Goal: Task Accomplishment & Management: Use online tool/utility

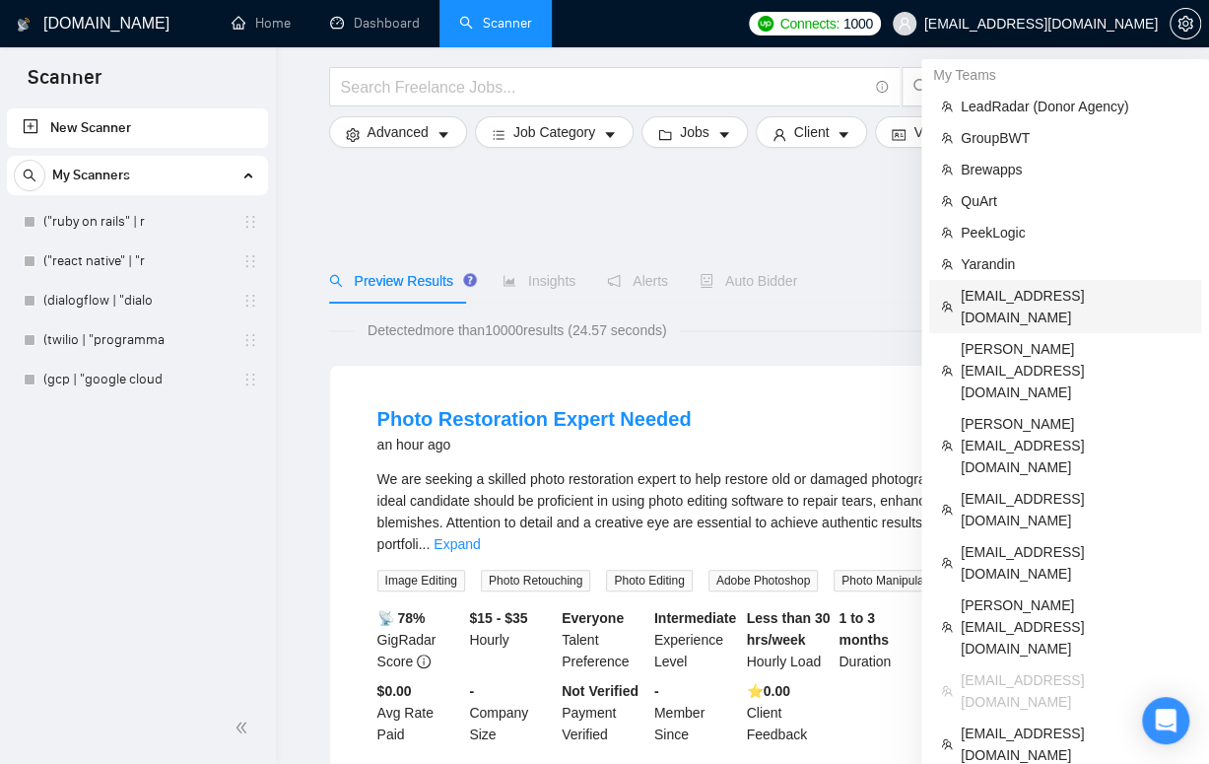
scroll to position [328, 0]
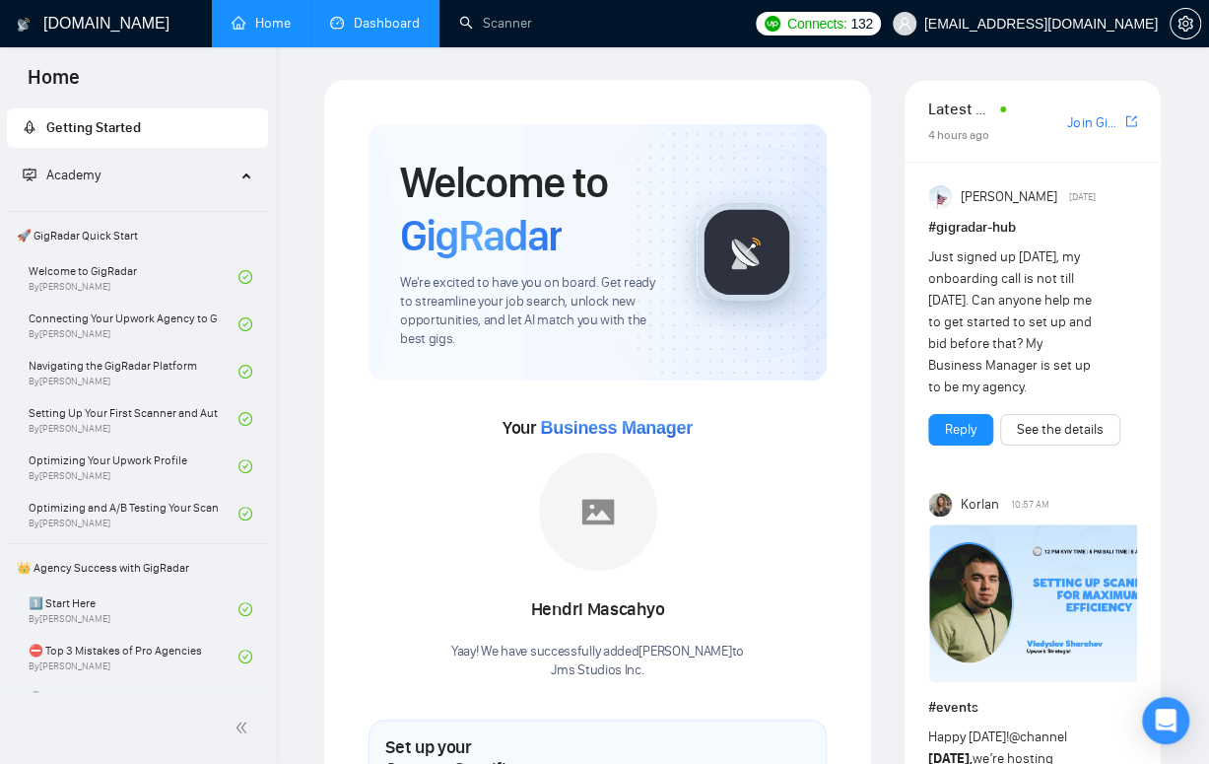
click at [380, 29] on link "Dashboard" at bounding box center [375, 23] width 90 height 17
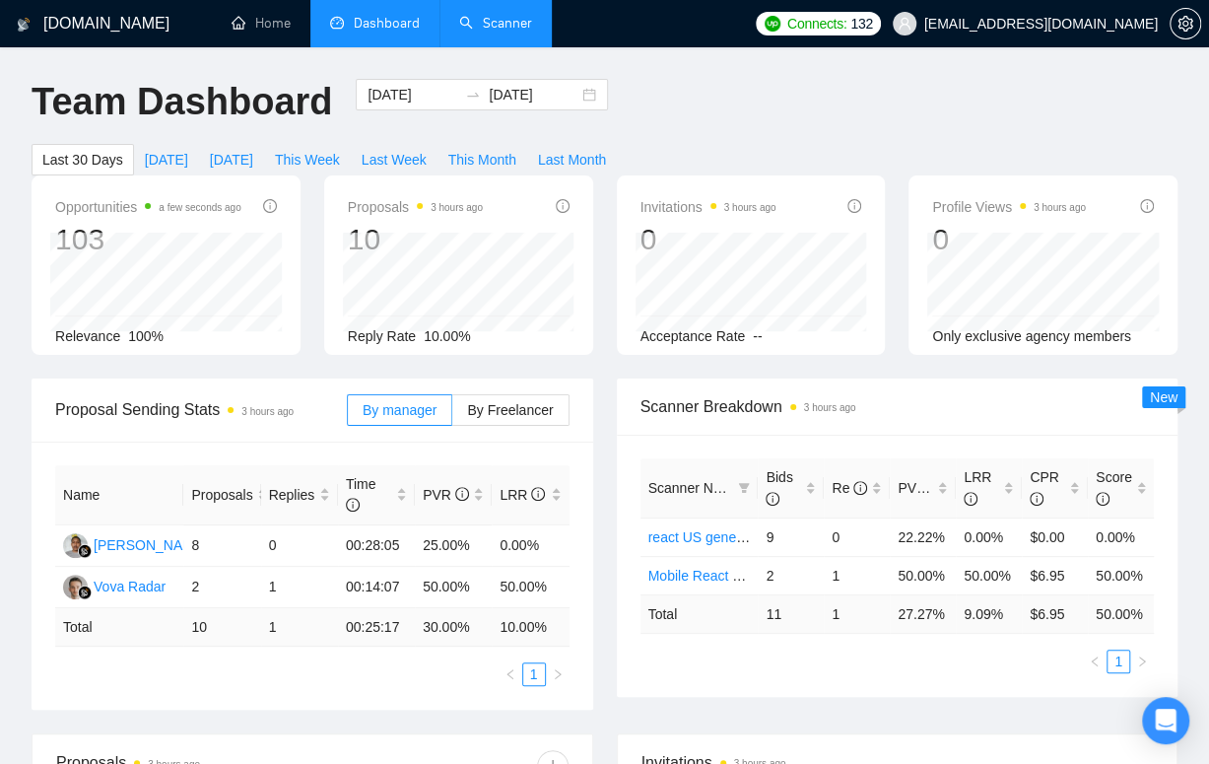
click at [504, 29] on link "Scanner" at bounding box center [495, 23] width 73 height 17
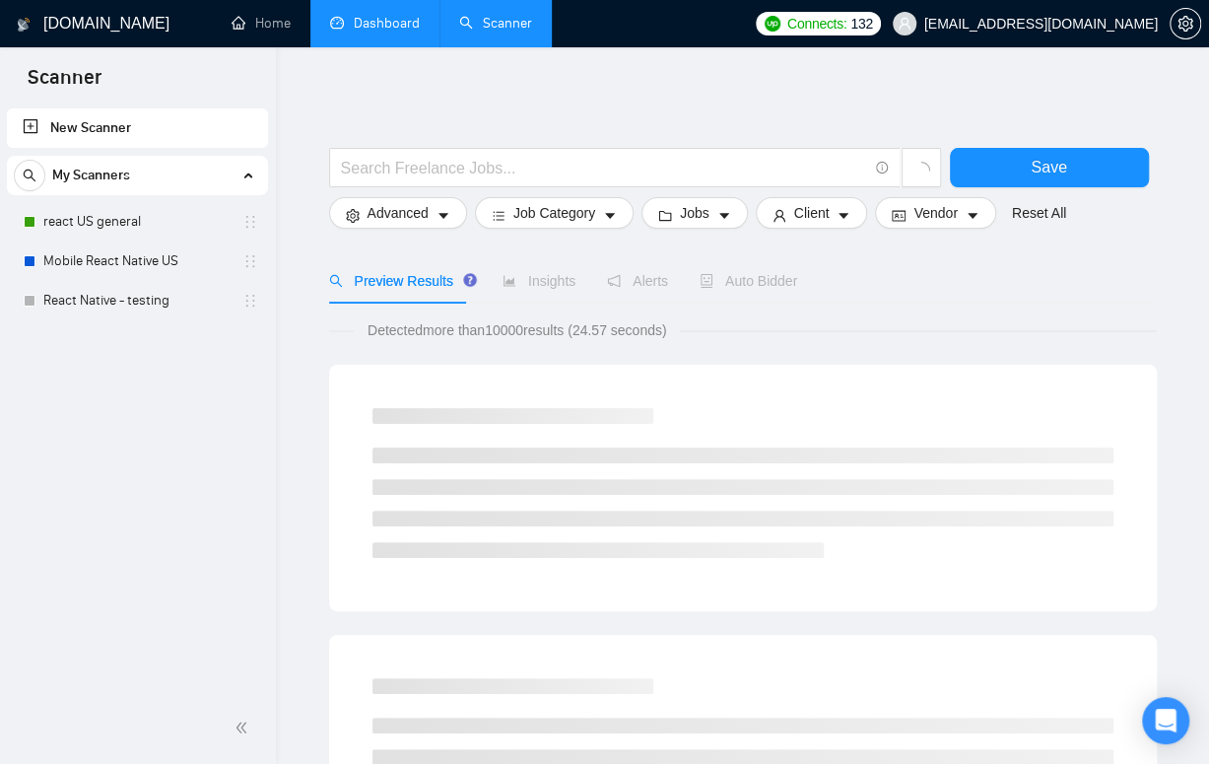
drag, startPoint x: 382, startPoint y: 17, endPoint x: 402, endPoint y: 39, distance: 30.0
click at [382, 18] on link "Dashboard" at bounding box center [375, 23] width 90 height 17
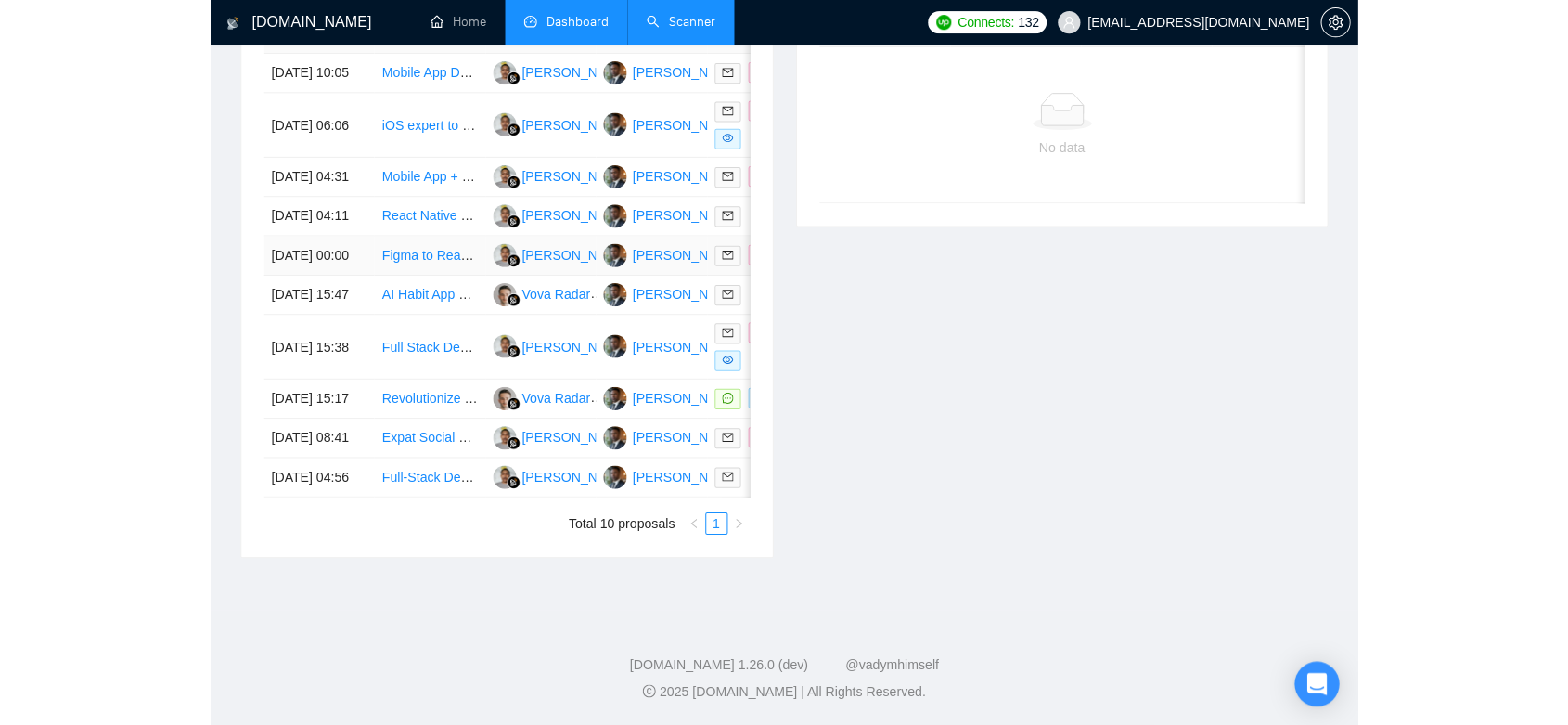
scroll to position [82, 0]
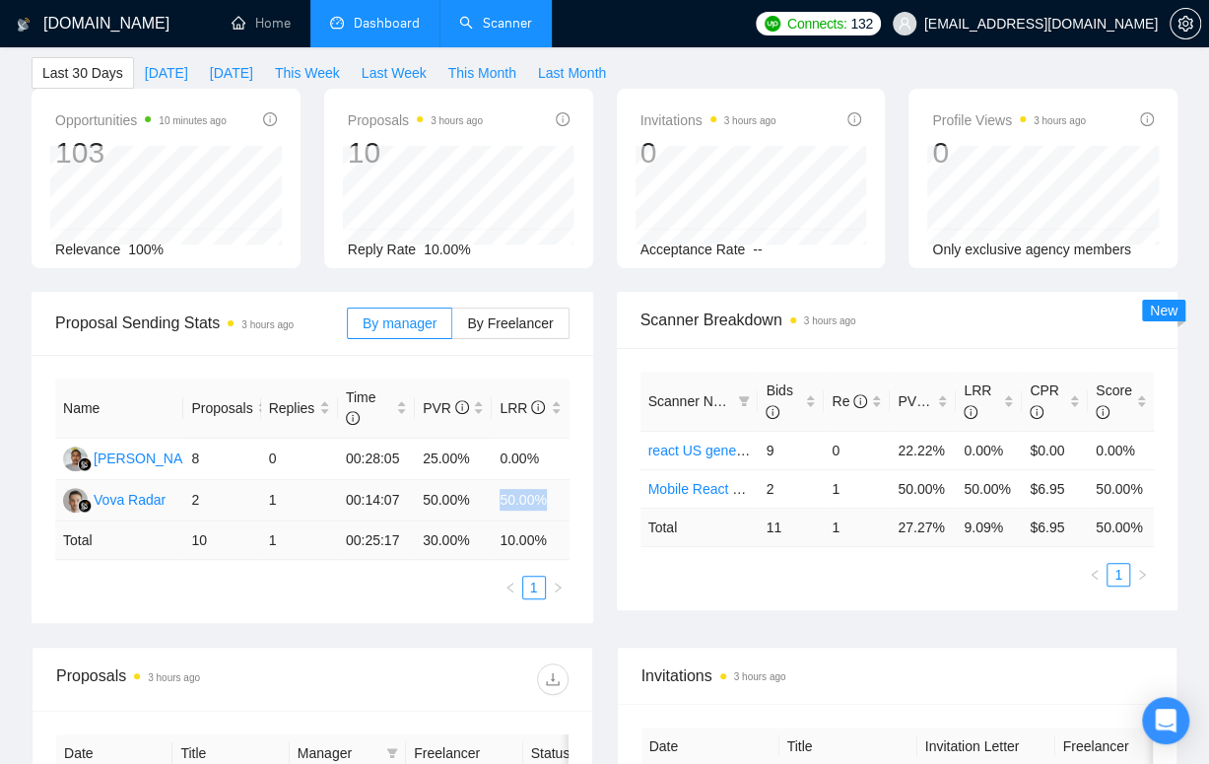
drag, startPoint x: 501, startPoint y: 498, endPoint x: 539, endPoint y: 501, distance: 38.6
click at [539, 501] on td "50.00%" at bounding box center [530, 500] width 77 height 41
copy td "50.00%"
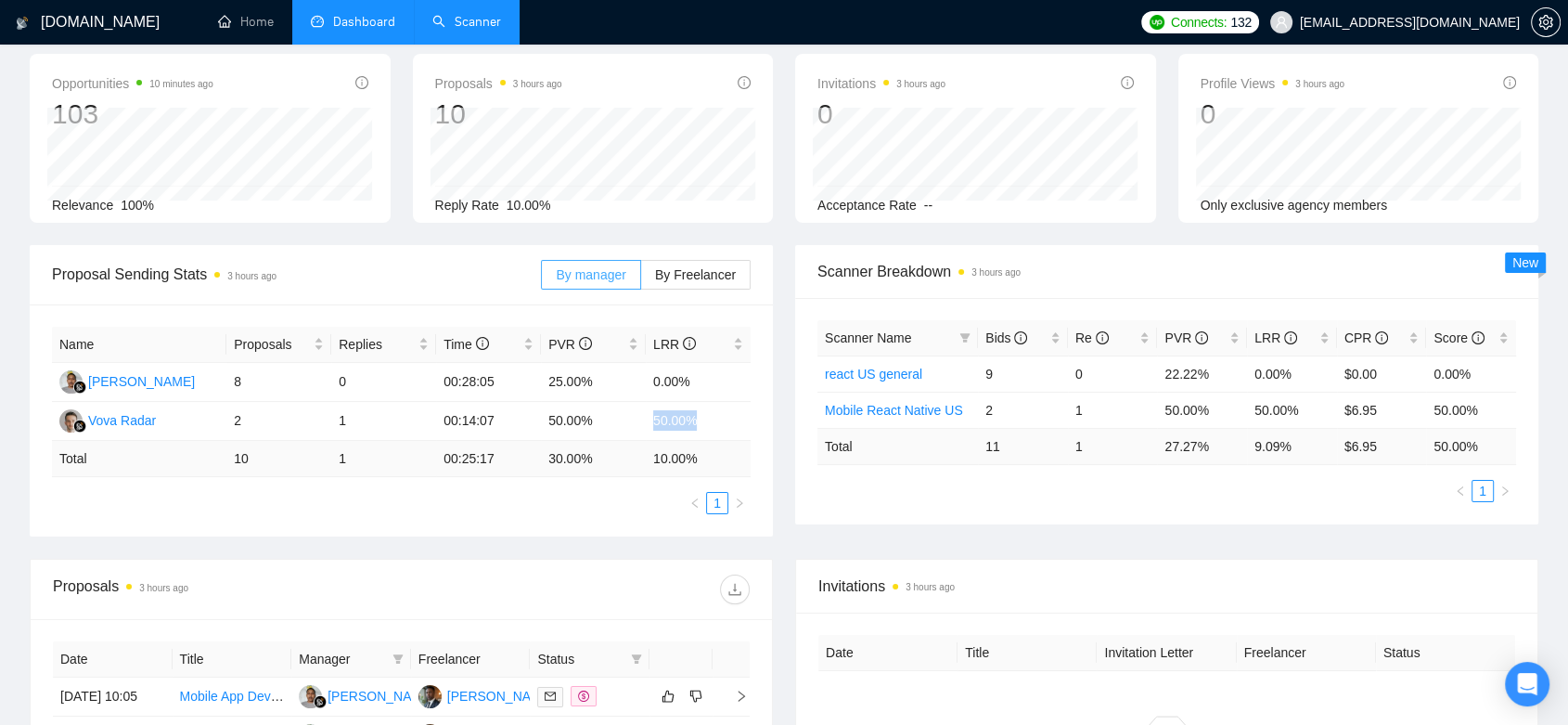
scroll to position [0, 0]
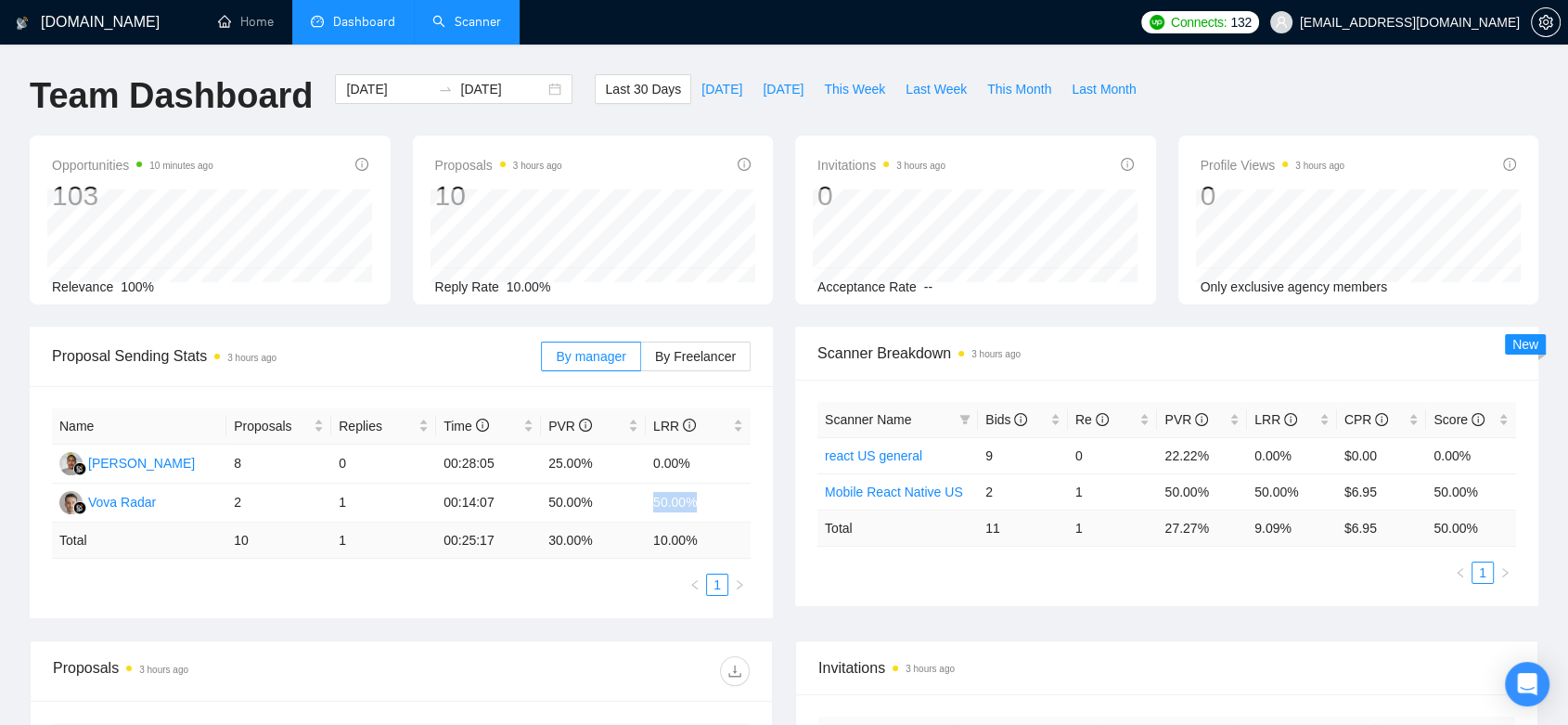
click at [475, 22] on link "Scanner" at bounding box center [466, 22] width 69 height 16
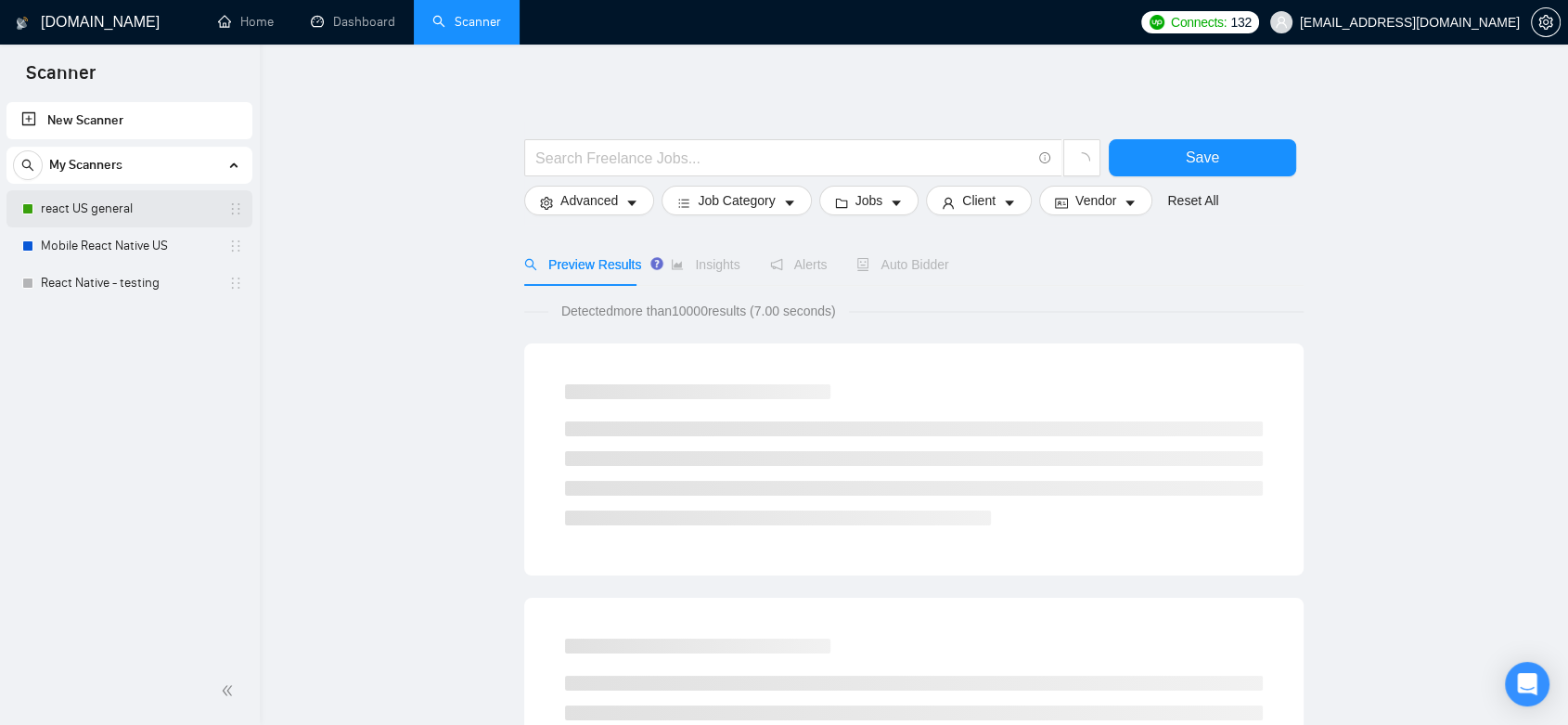
click at [109, 215] on link "react US general" at bounding box center [128, 208] width 176 height 37
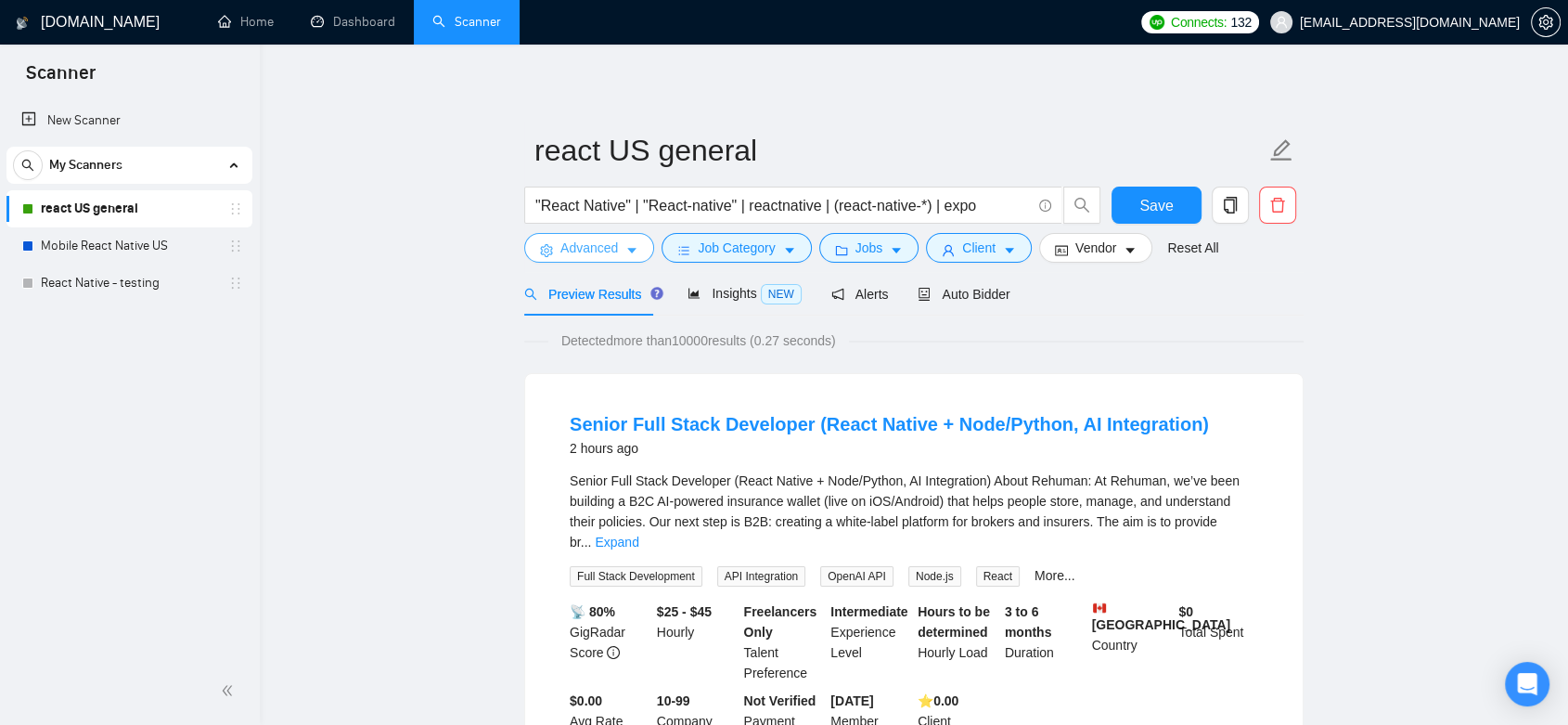
click at [616, 246] on button "Advanced" at bounding box center [589, 248] width 130 height 30
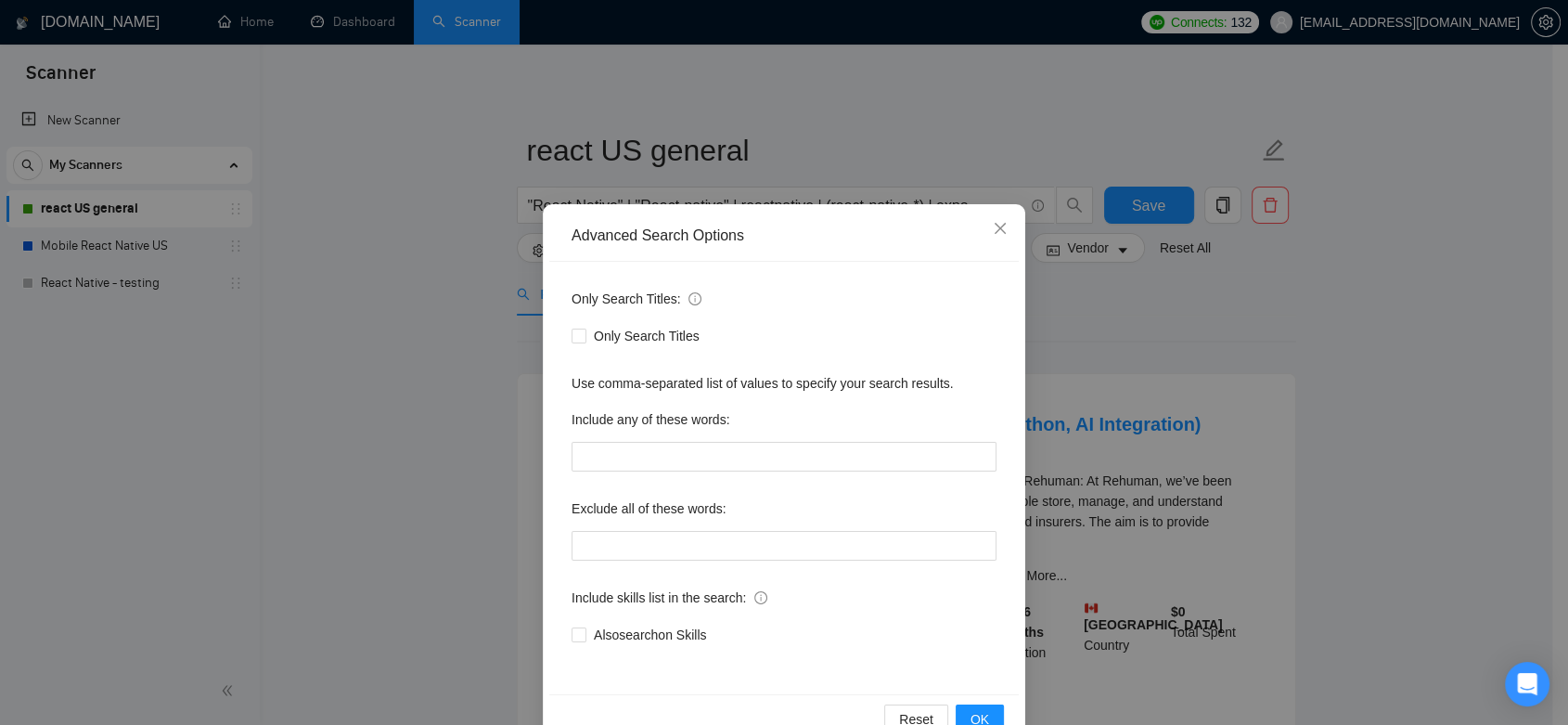
click at [1137, 399] on div "Advanced Search Options Only Search Titles: Only Search Titles Use comma-separa…" at bounding box center [784, 362] width 1568 height 725
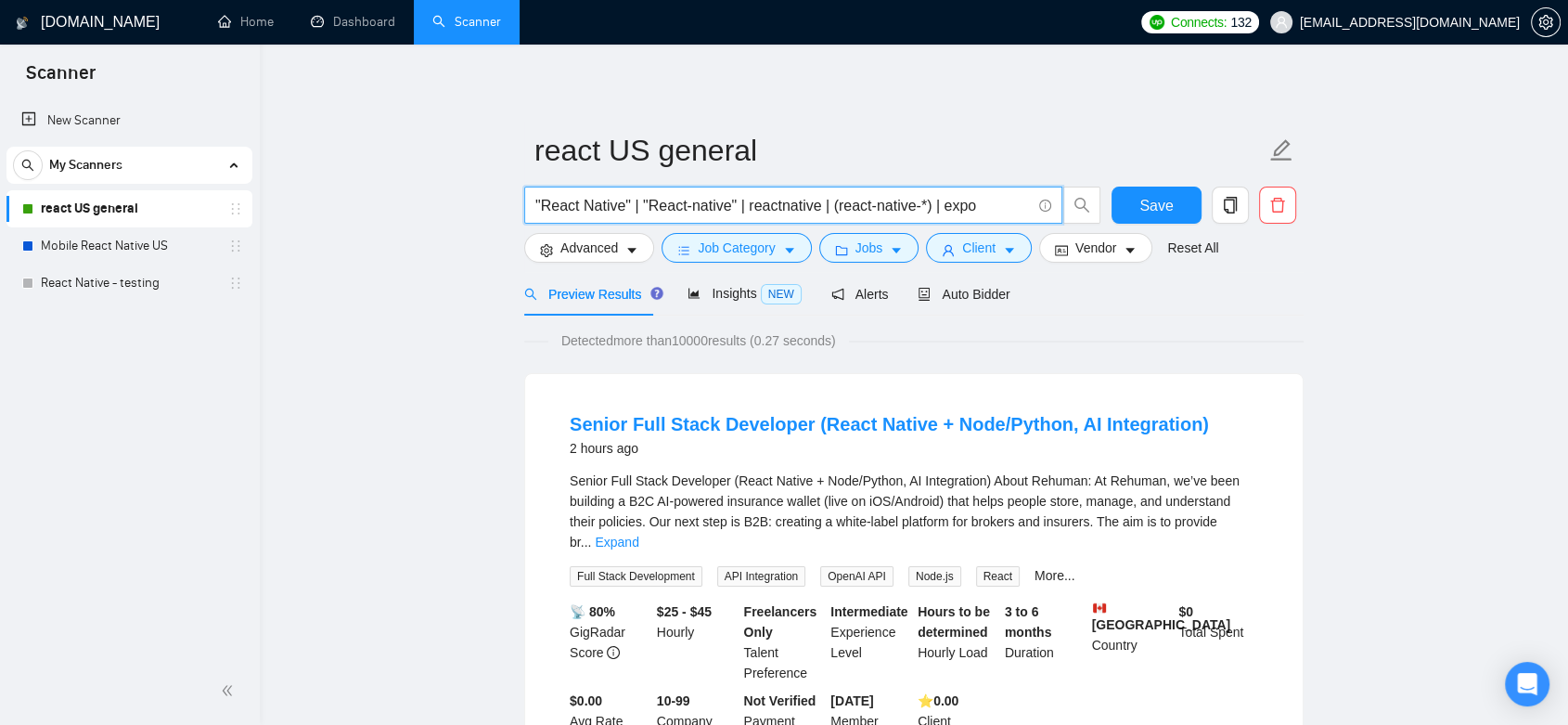
drag, startPoint x: 978, startPoint y: 213, endPoint x: 937, endPoint y: 210, distance: 41.1
click at [937, 210] on input ""React Native" | "React-native" | reactnative | (react-native-*) | expo" at bounding box center [783, 205] width 495 height 24
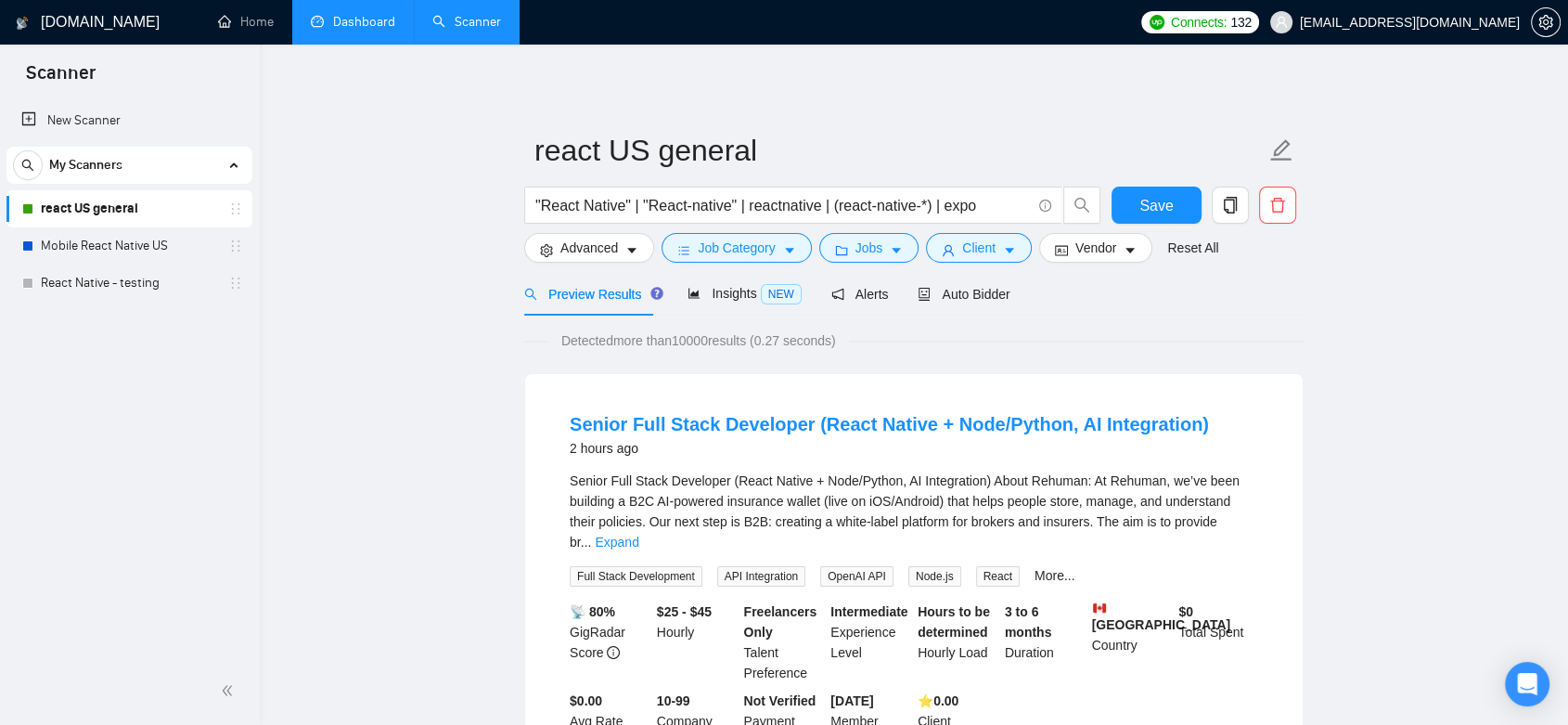
click at [339, 28] on link "Dashboard" at bounding box center [353, 22] width 85 height 16
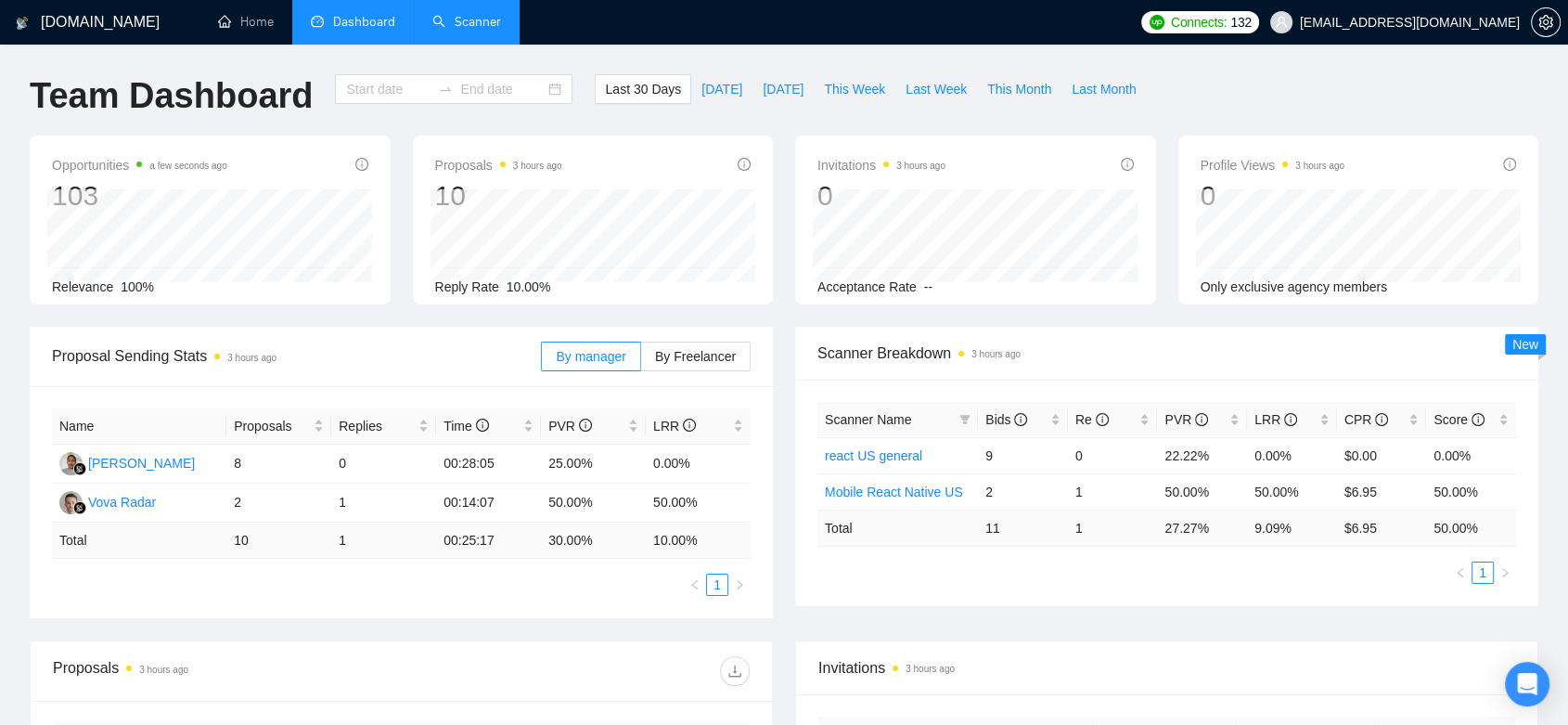
type input "[DATE]"
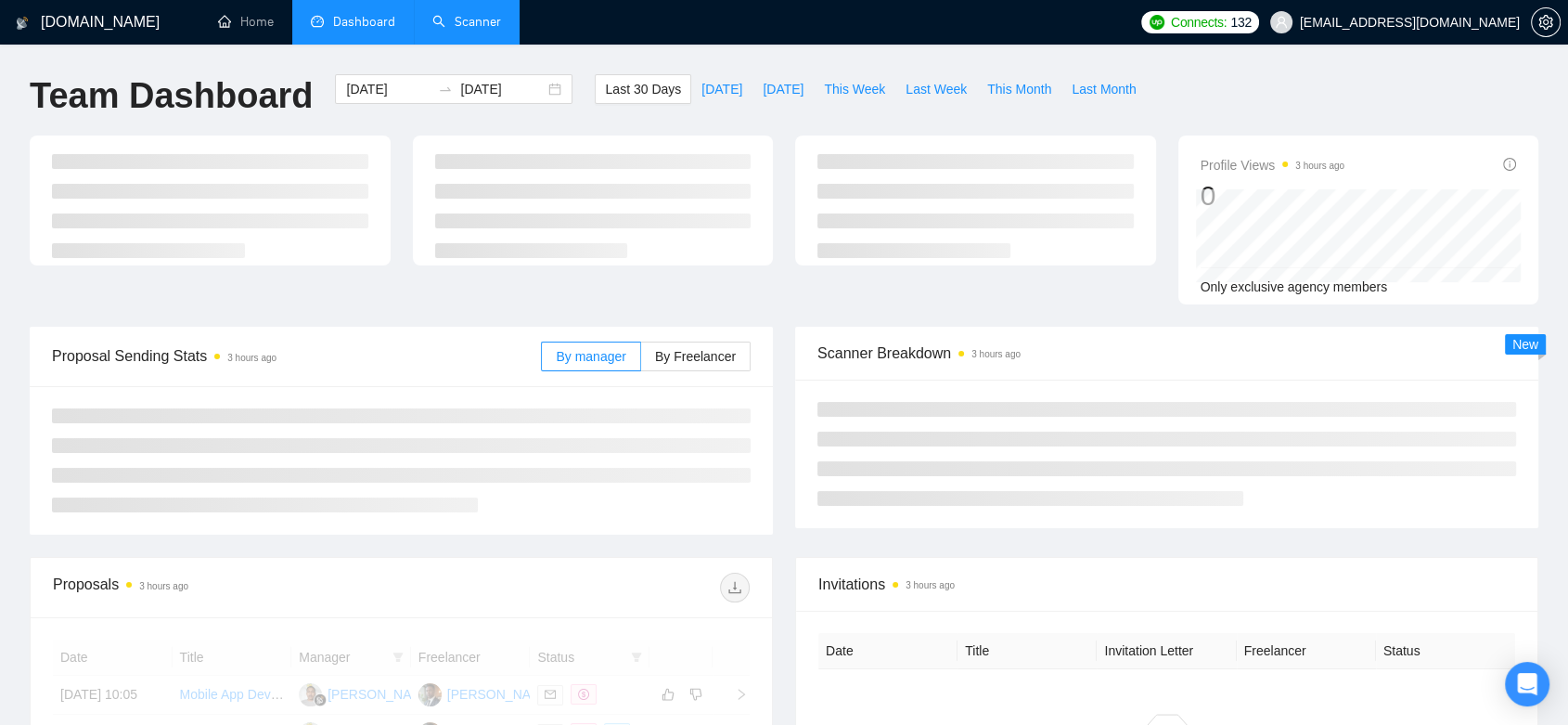
click at [467, 30] on link "Scanner" at bounding box center [466, 22] width 69 height 16
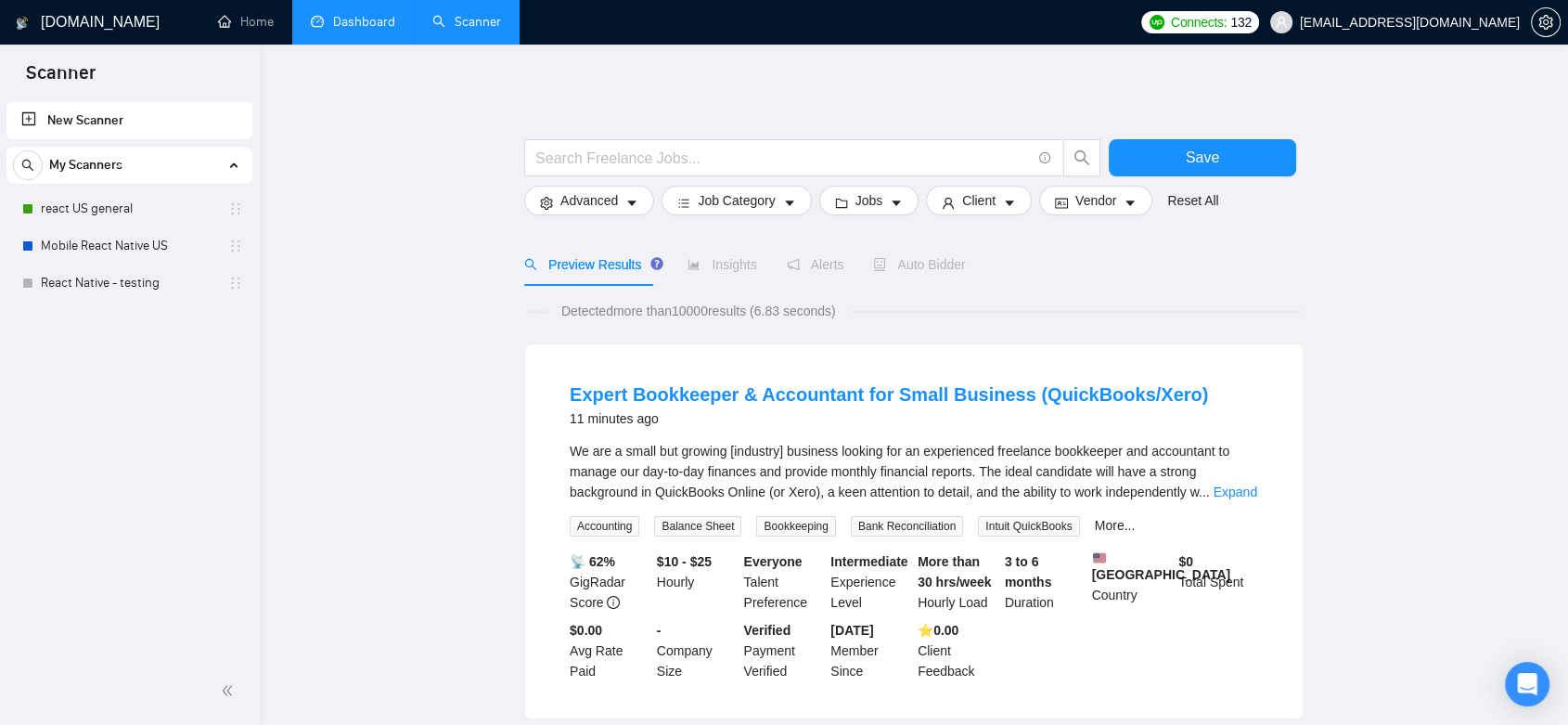
click at [136, 187] on div "My Scanners react US general Mobile React Native US React Native - testing" at bounding box center [129, 224] width 246 height 155
click at [161, 206] on link "react US general" at bounding box center [128, 208] width 176 height 37
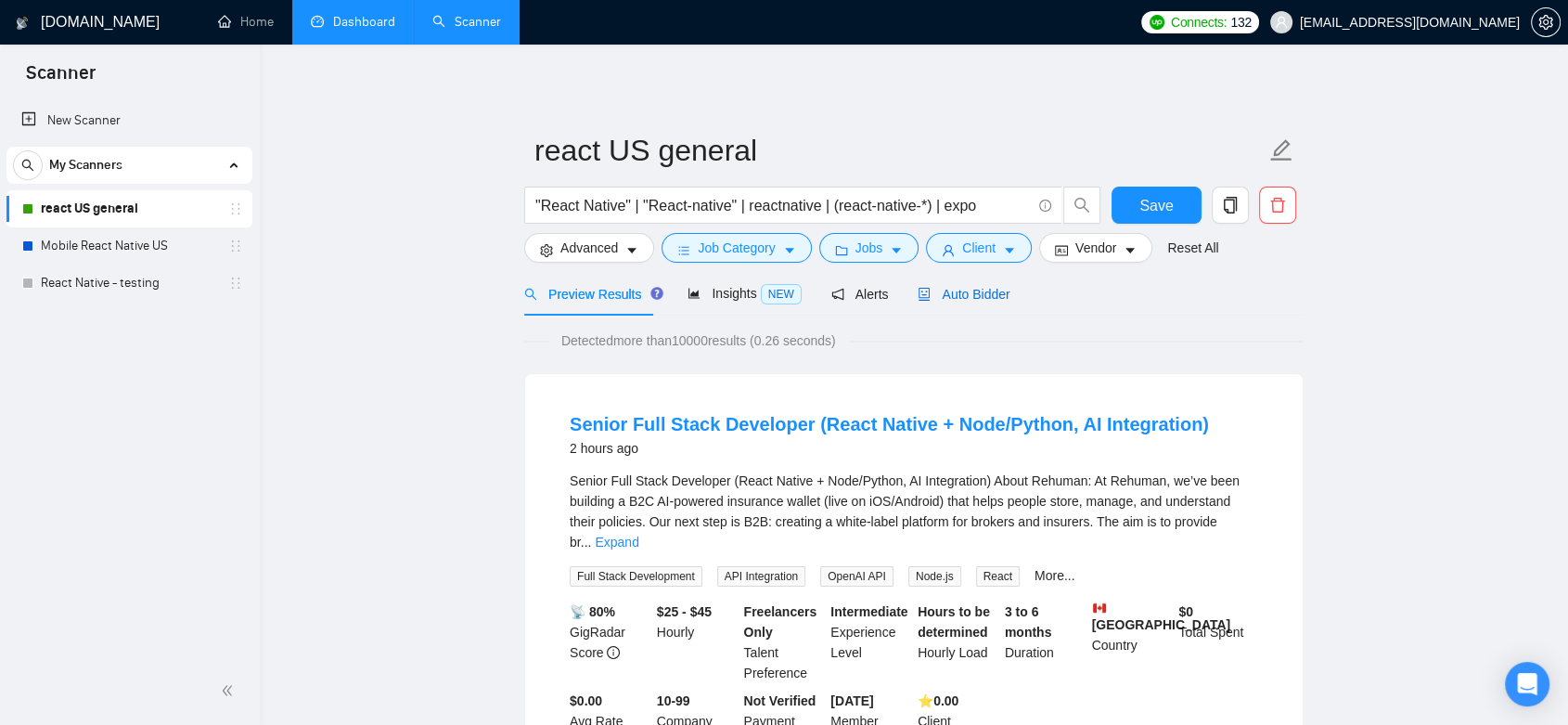
click at [958, 298] on span "Auto Bidder" at bounding box center [964, 295] width 92 height 15
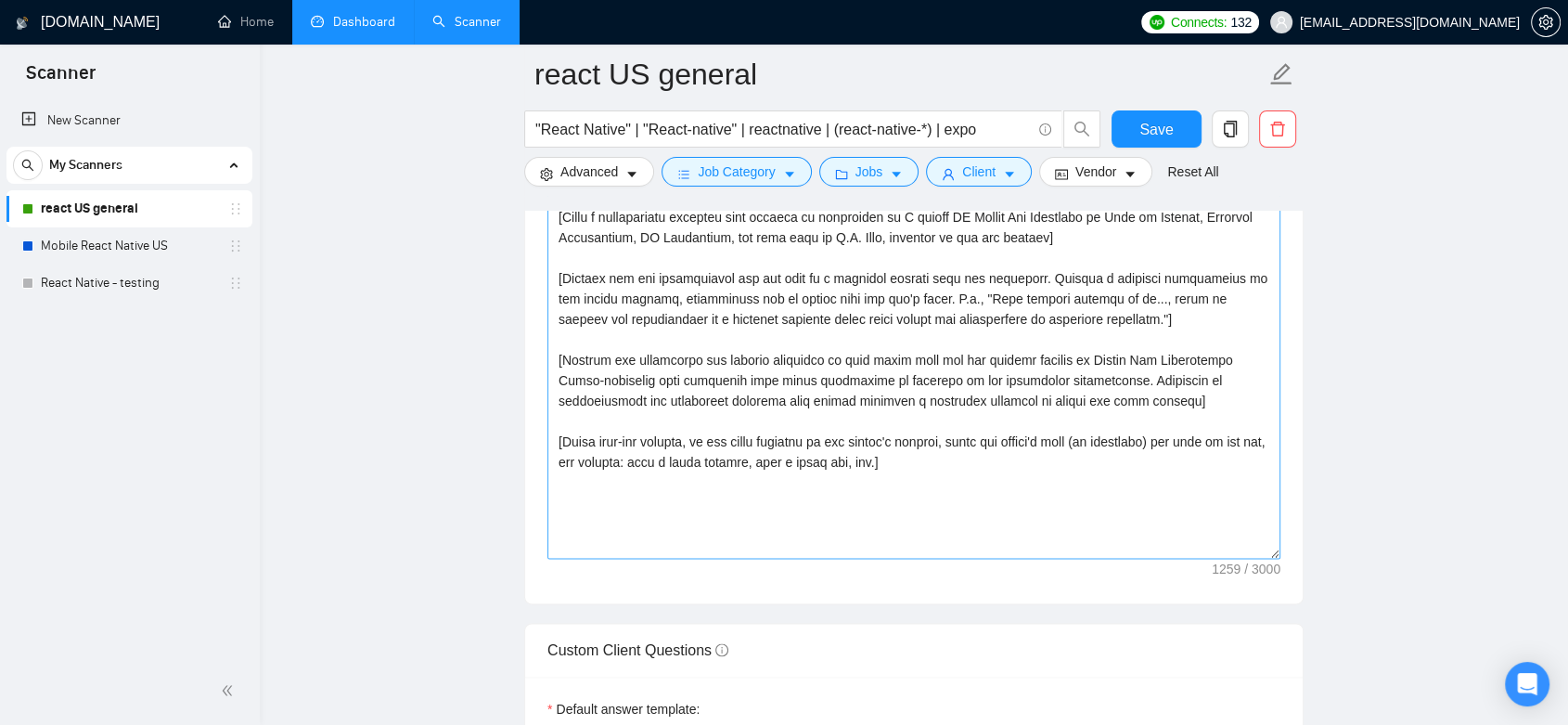
scroll to position [2062, 0]
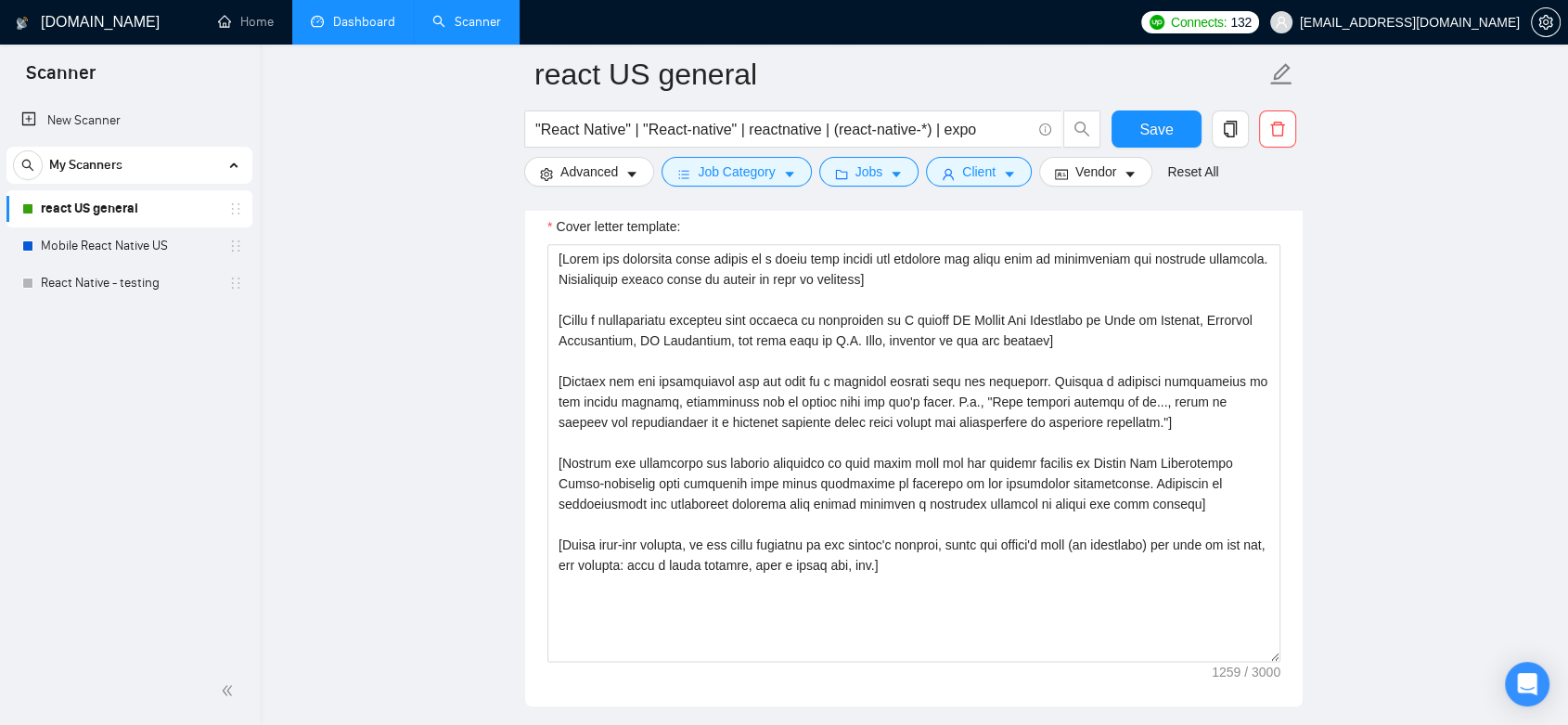
click at [342, 14] on link "Dashboard" at bounding box center [353, 22] width 85 height 16
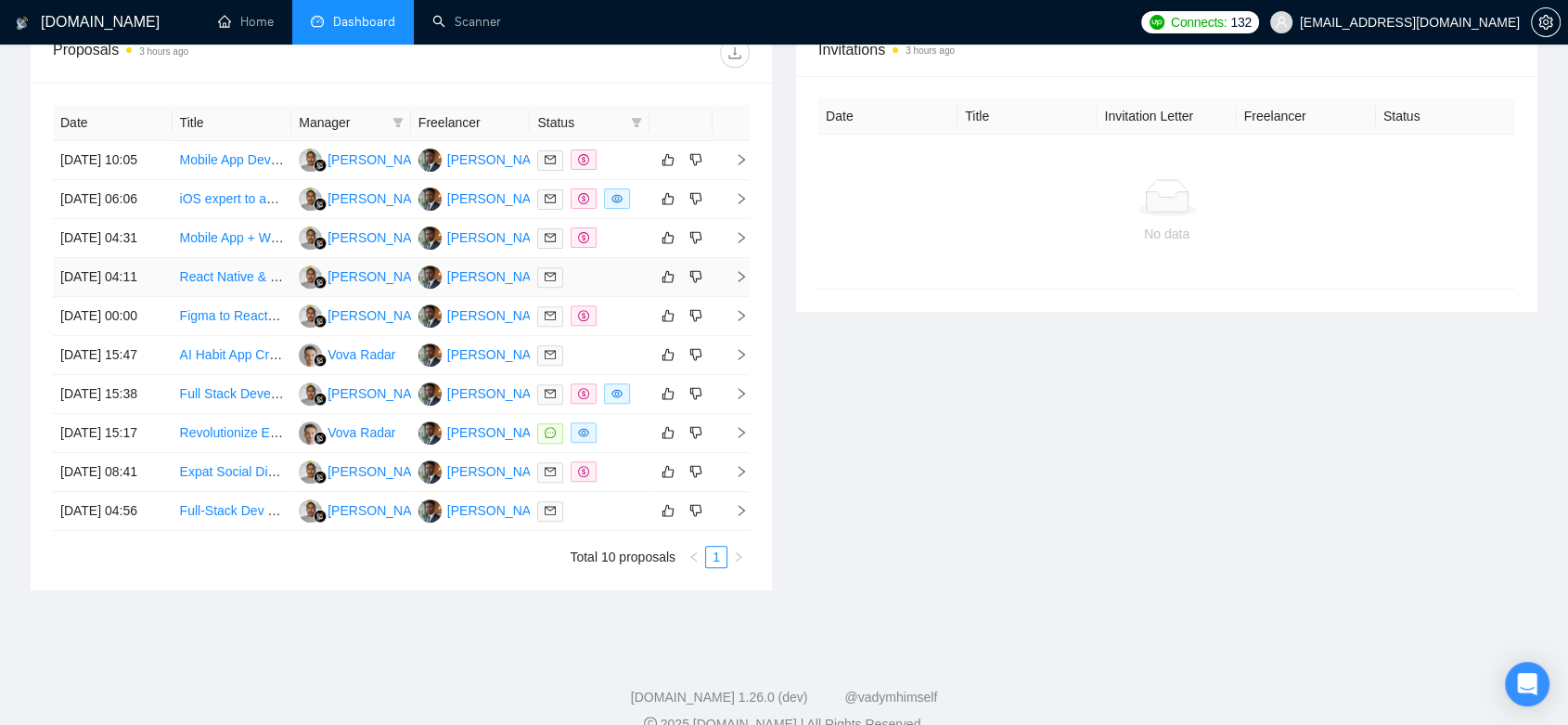
scroll to position [721, 0]
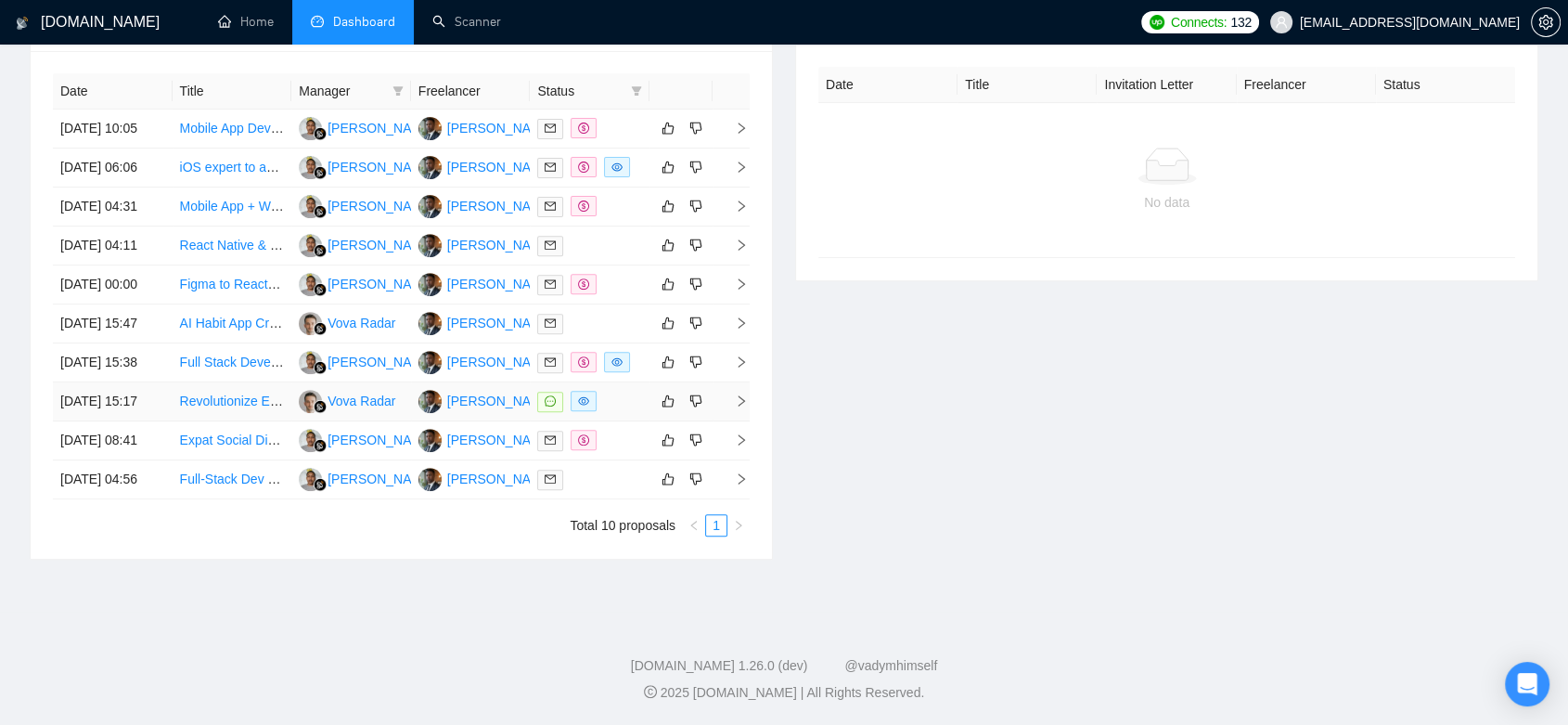
click at [611, 412] on div at bounding box center [589, 401] width 104 height 22
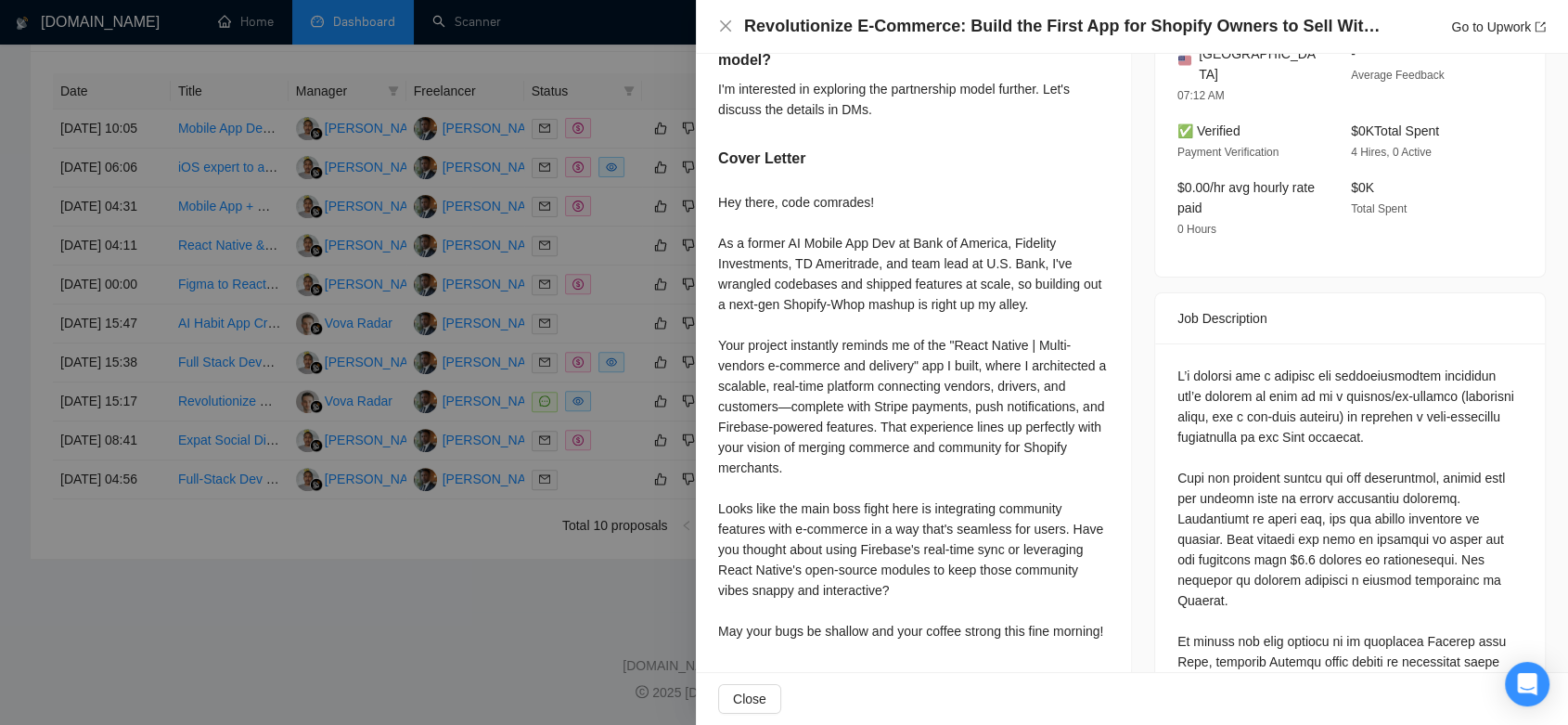
scroll to position [618, 0]
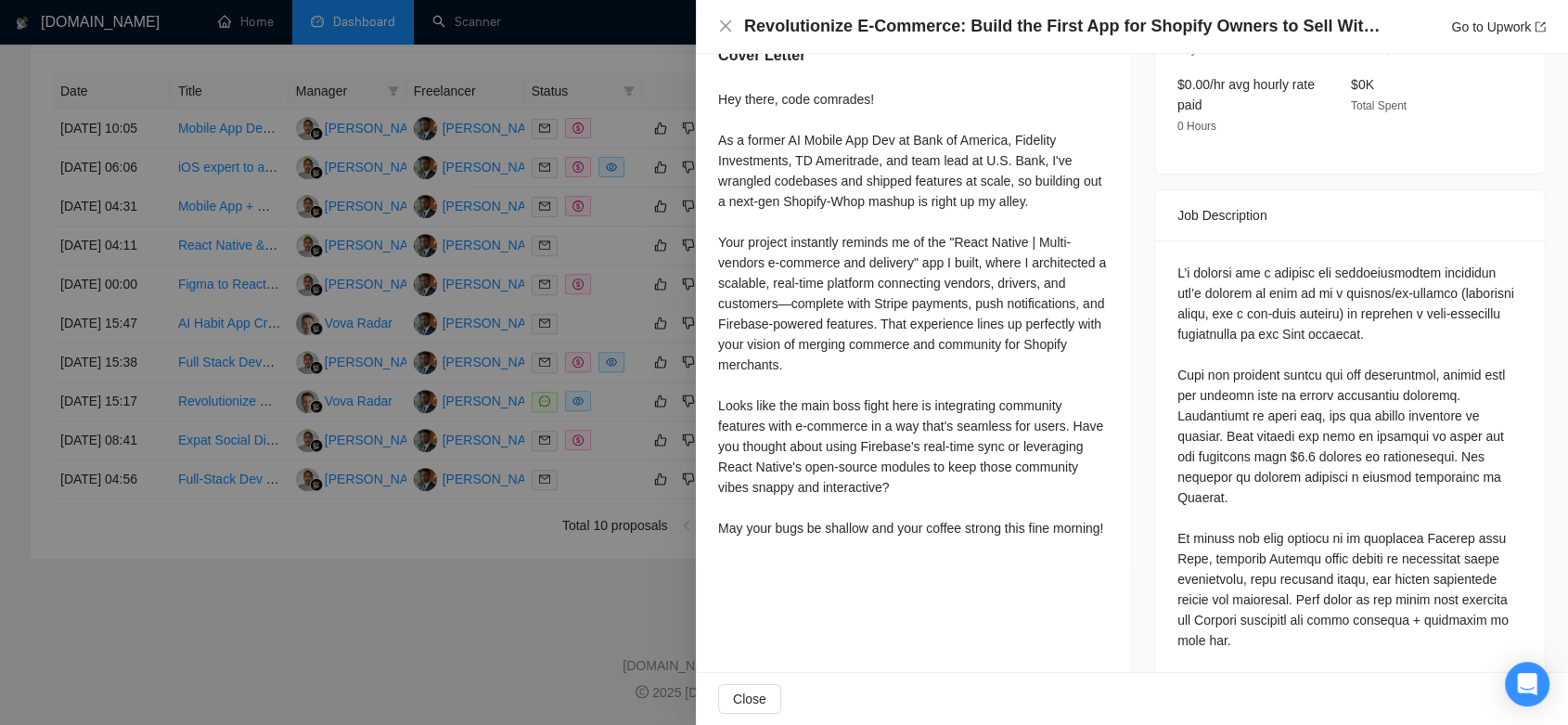
click at [608, 585] on div at bounding box center [784, 362] width 1568 height 725
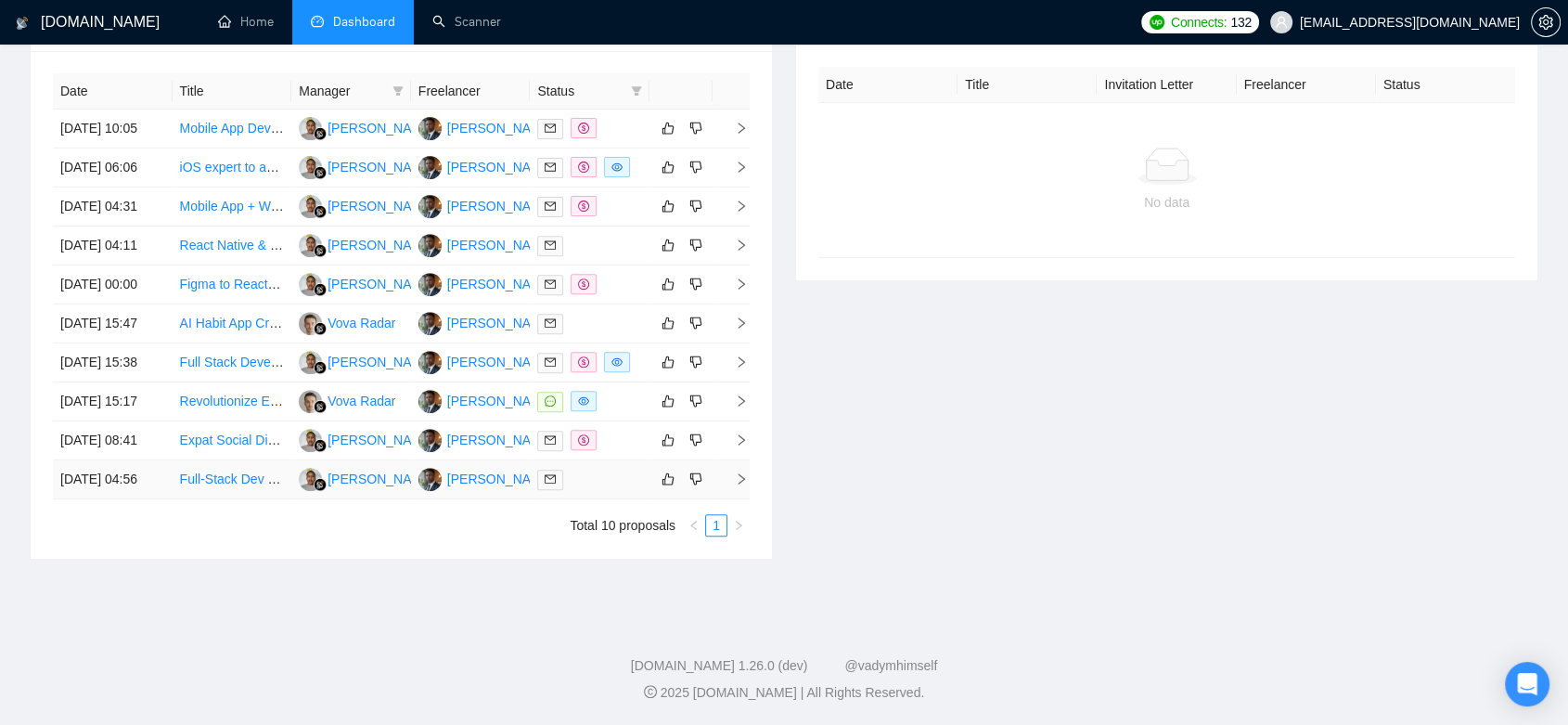
click at [570, 490] on div at bounding box center [589, 479] width 104 height 22
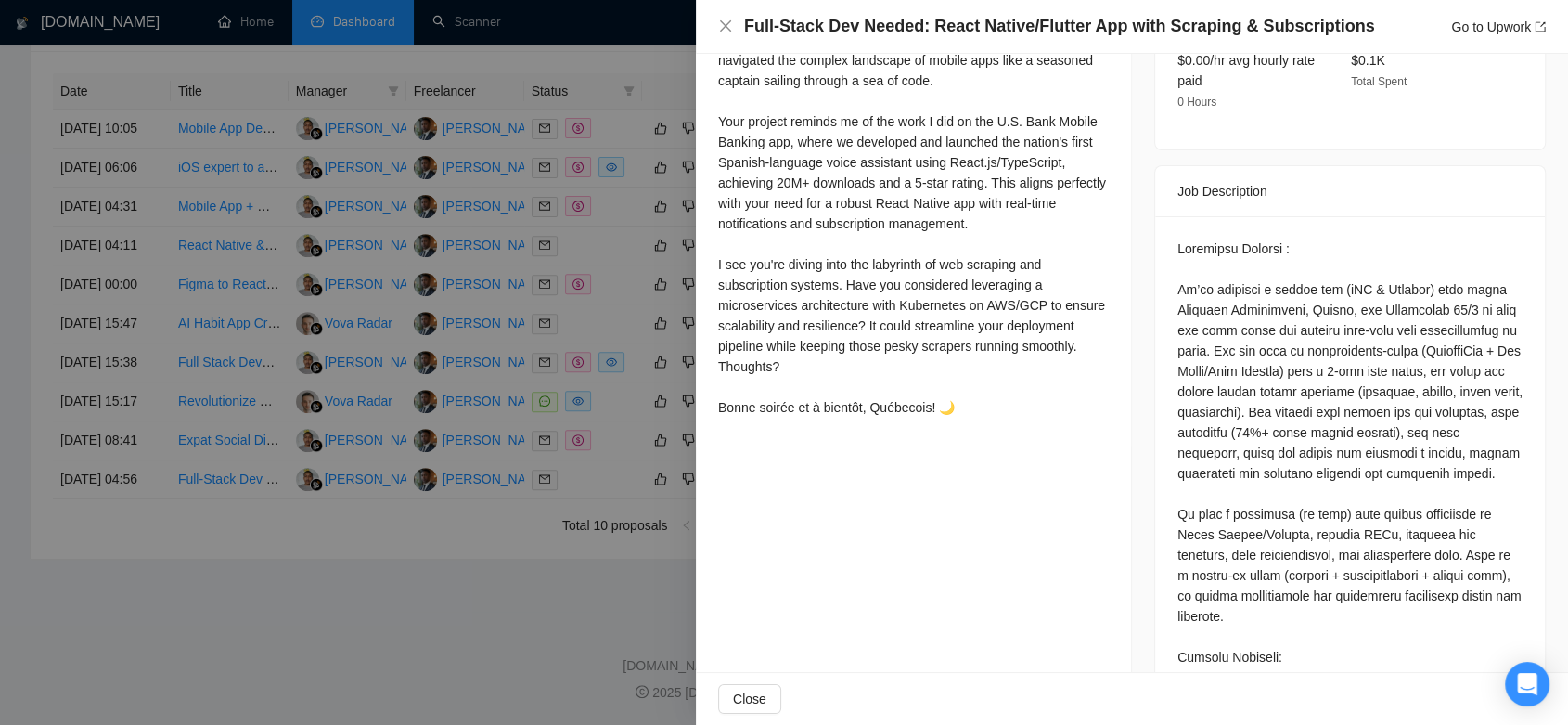
click at [619, 510] on div at bounding box center [784, 362] width 1568 height 725
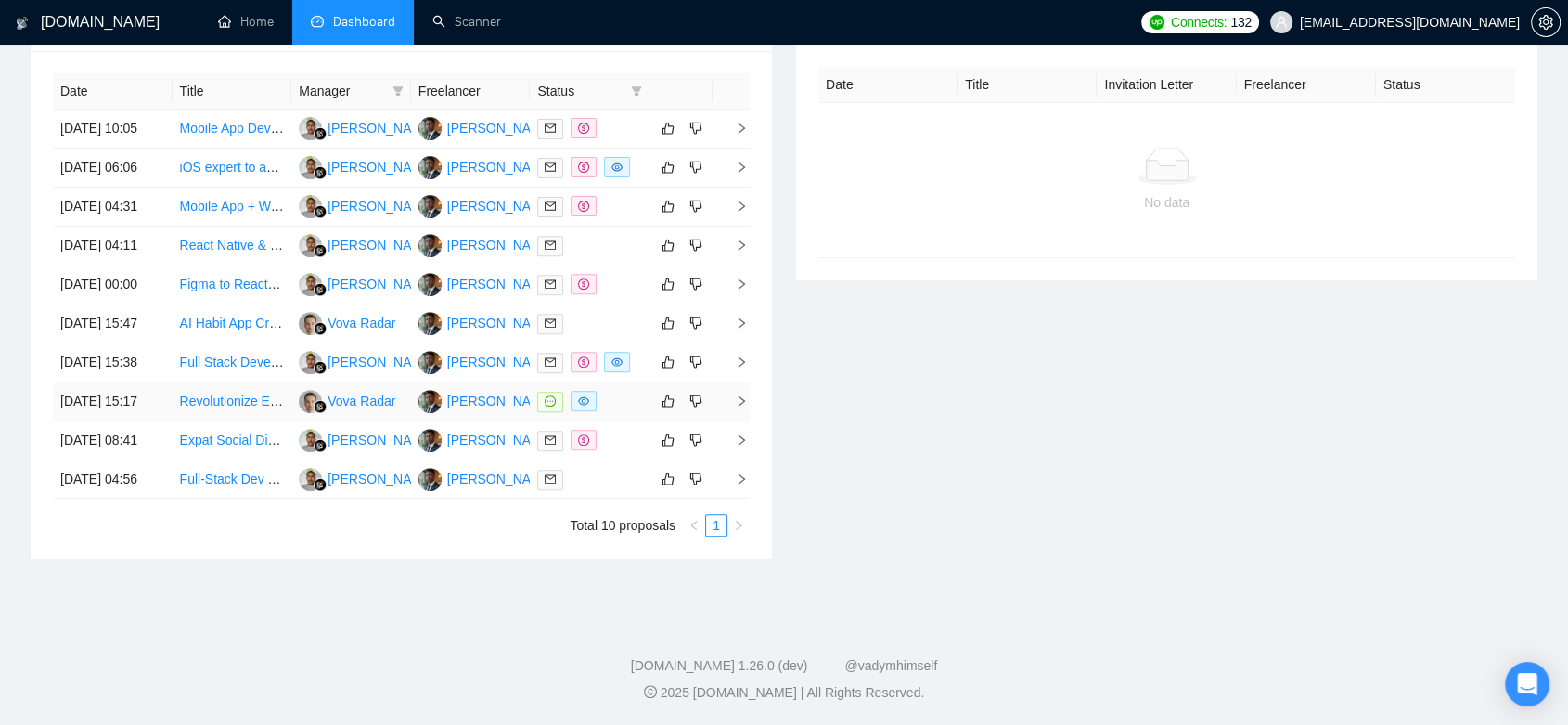
click at [626, 412] on div at bounding box center [589, 401] width 104 height 22
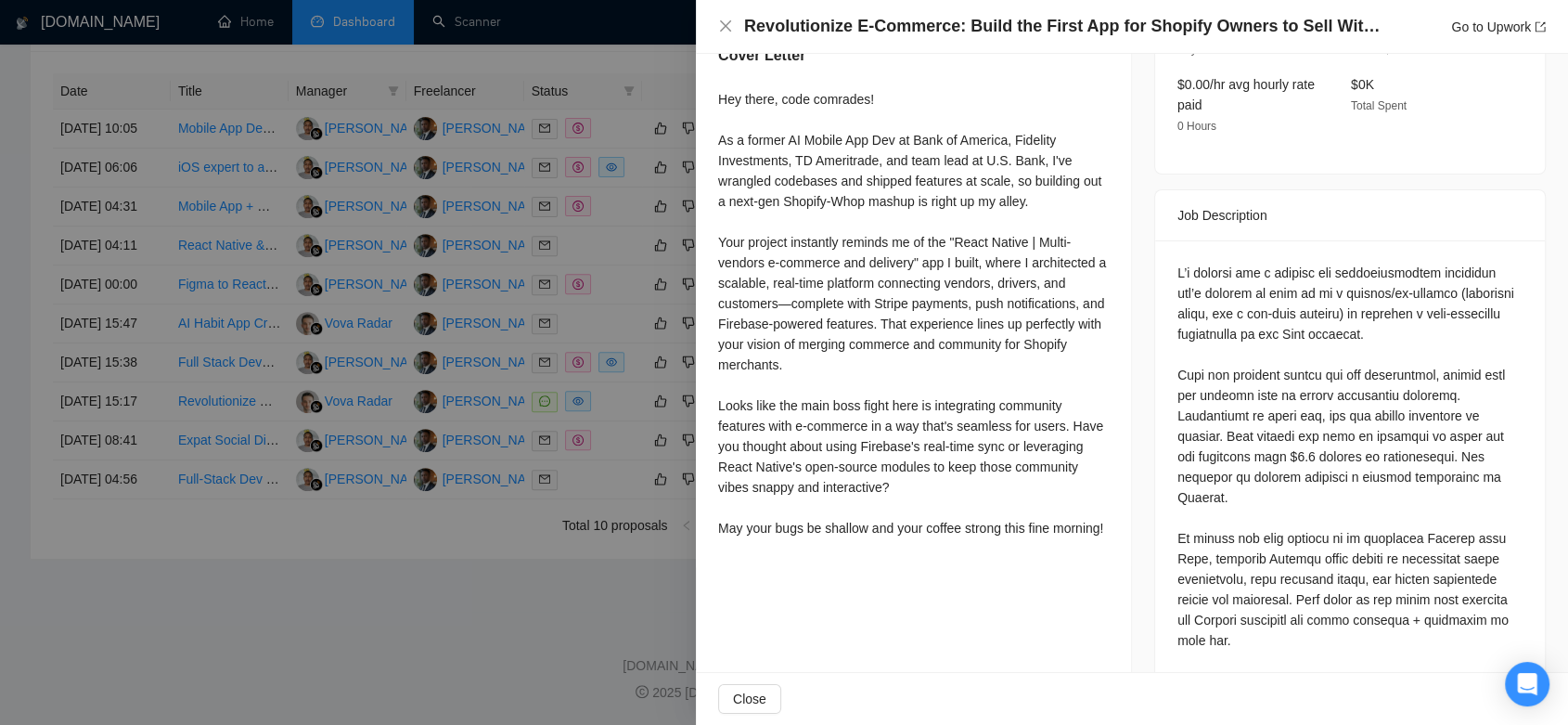
click at [611, 513] on div at bounding box center [784, 362] width 1568 height 725
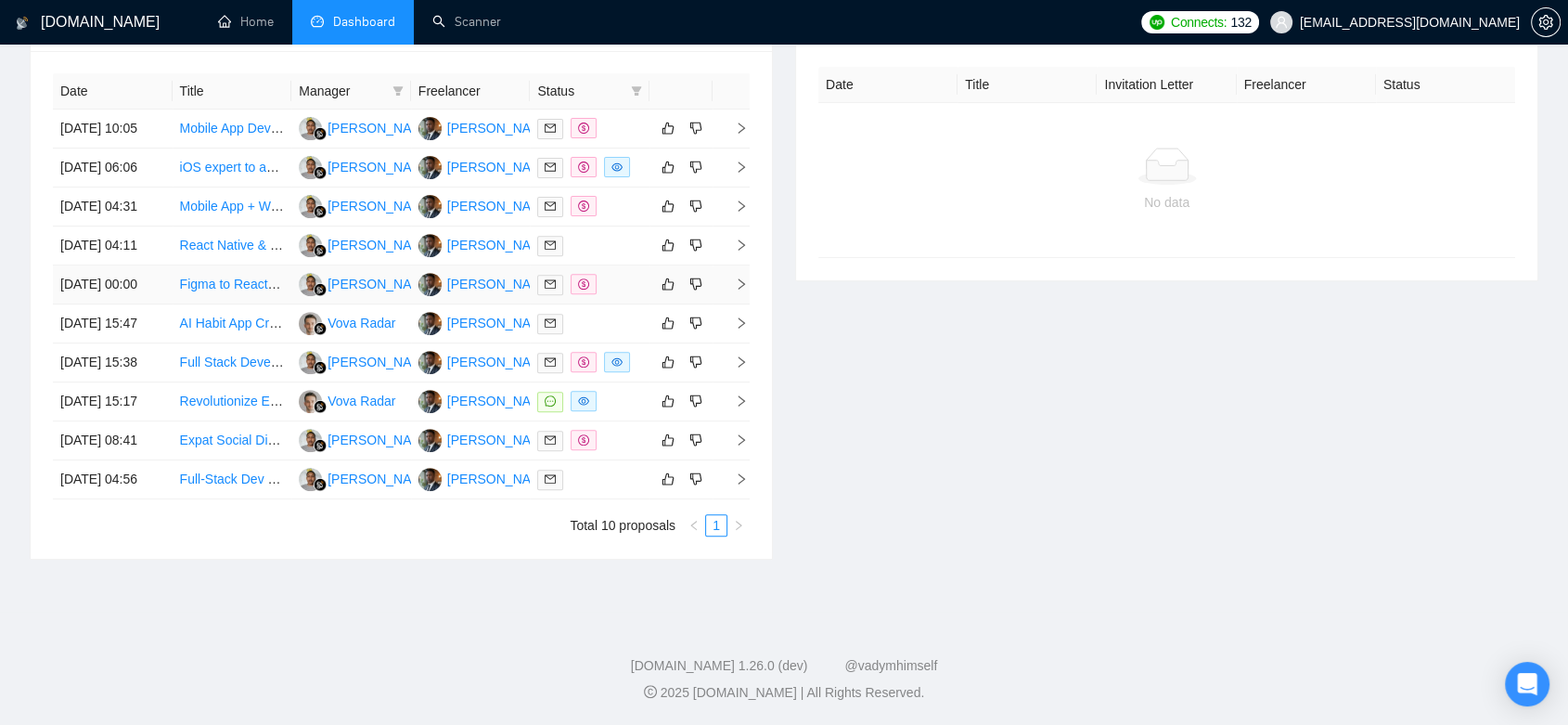
scroll to position [515, 0]
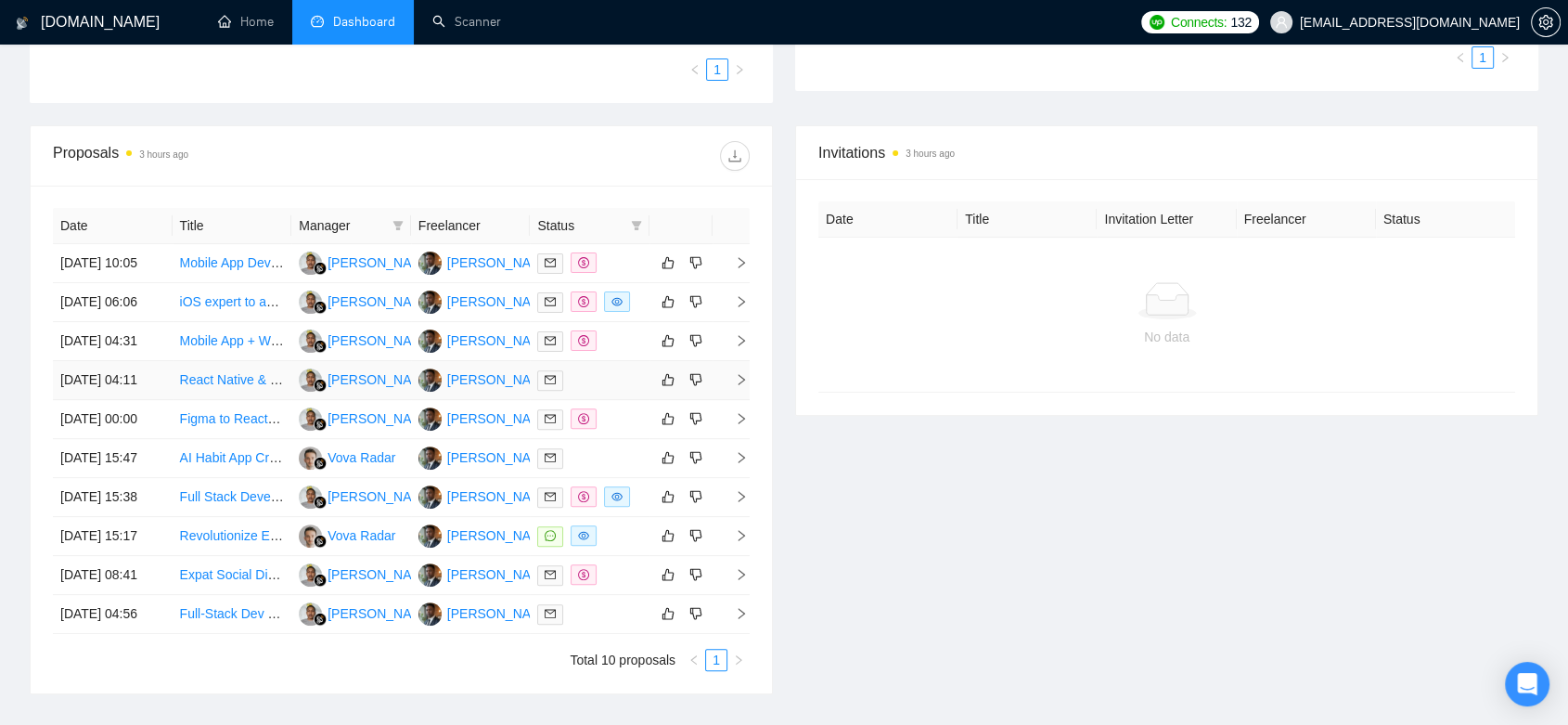
click at [601, 391] on div at bounding box center [589, 379] width 104 height 22
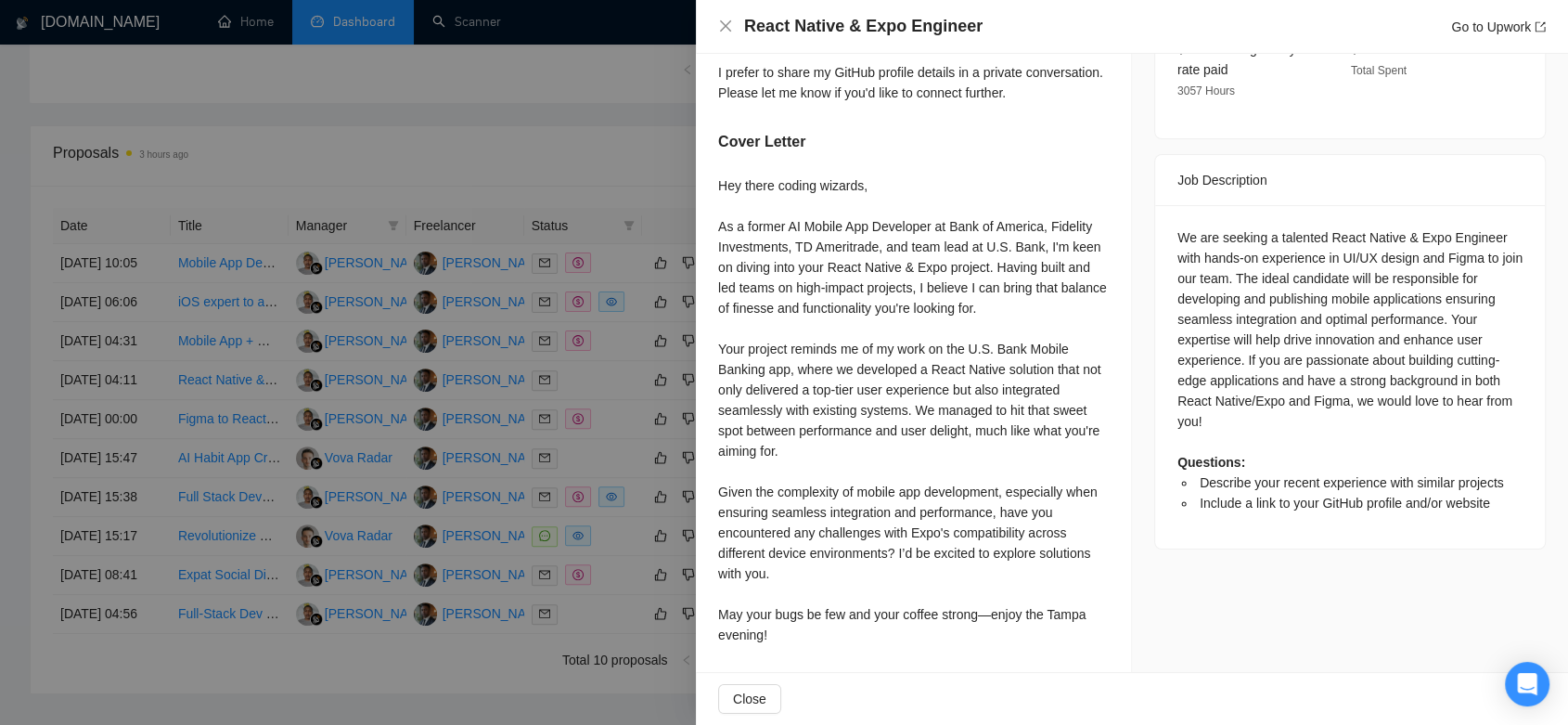
scroll to position [618, 0]
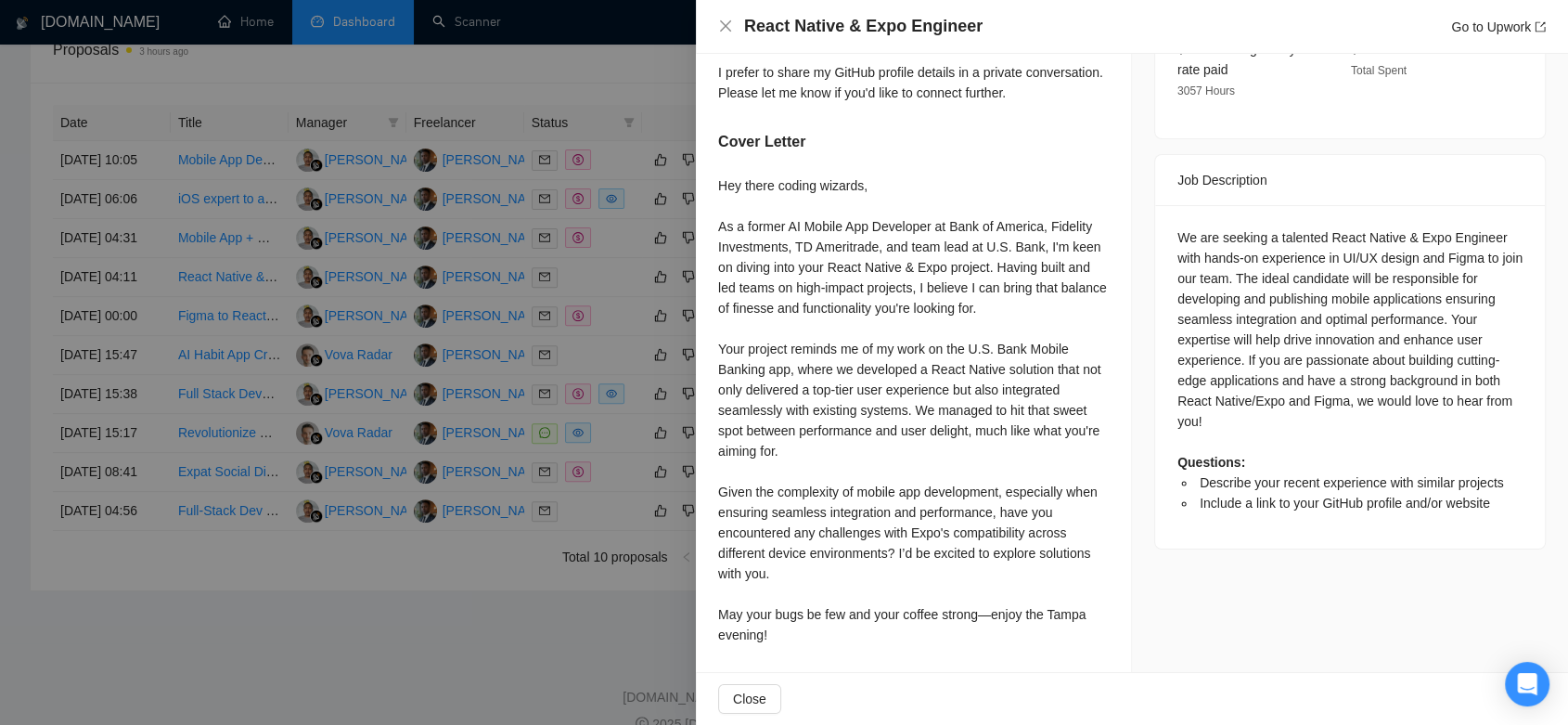
click at [614, 609] on div at bounding box center [784, 362] width 1568 height 725
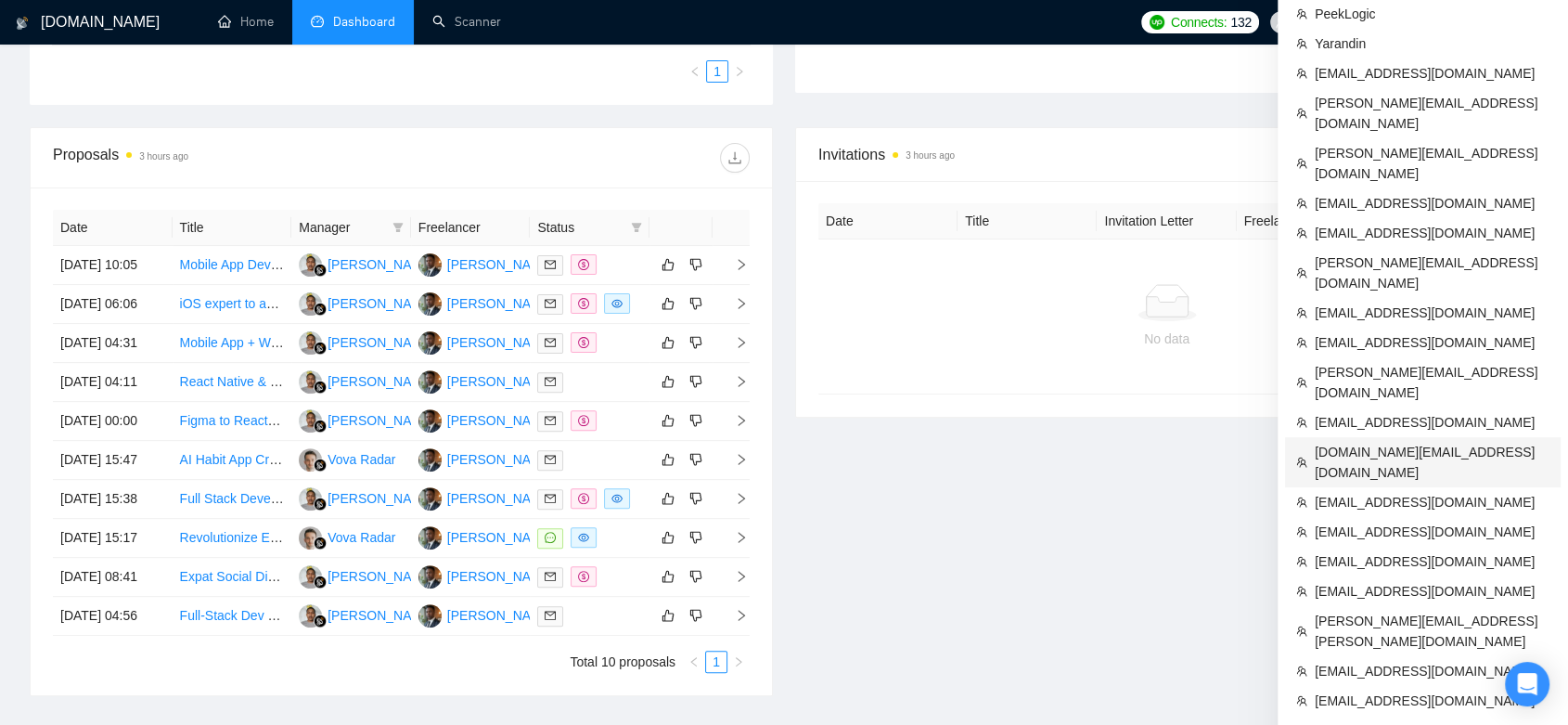
scroll to position [616, 0]
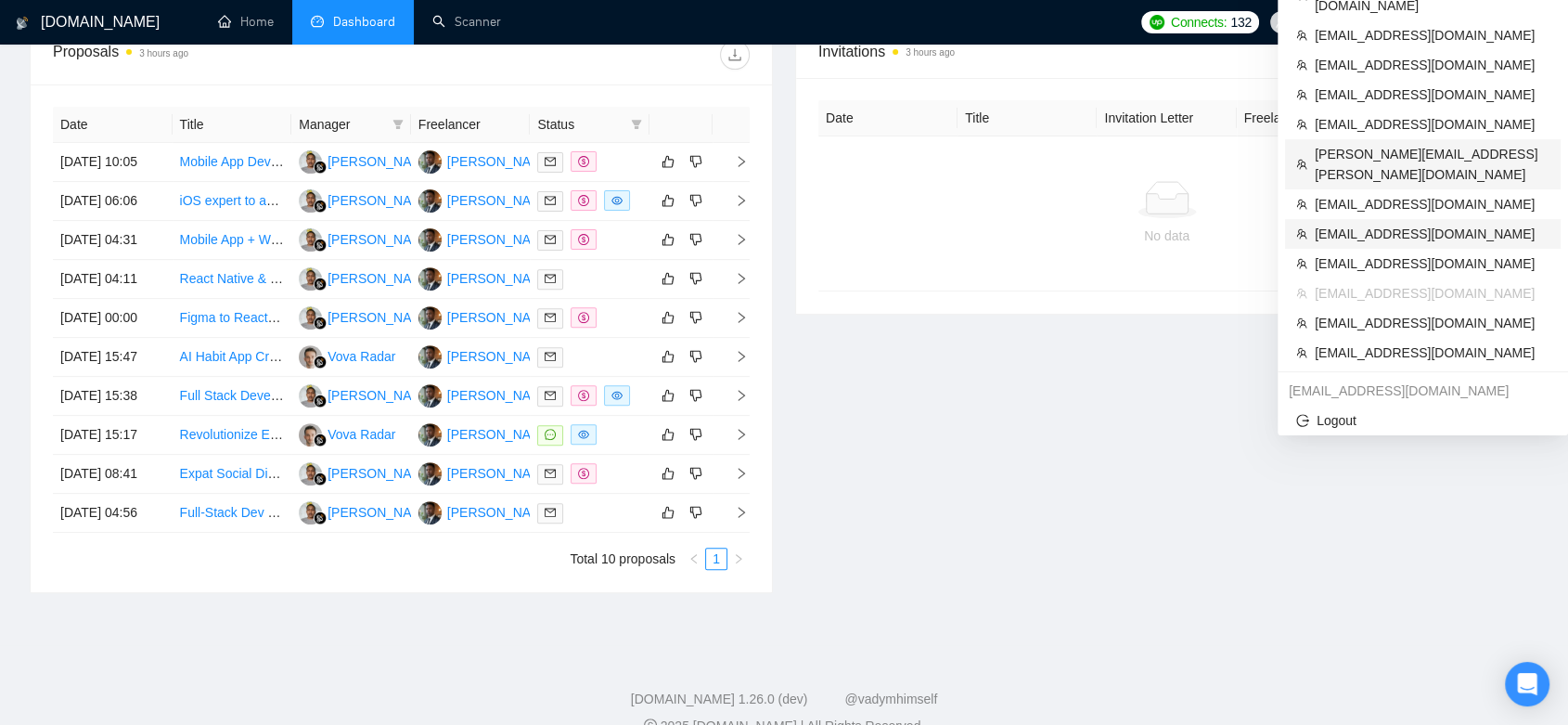
click at [1137, 114] on span "[EMAIL_ADDRESS][DOMAIN_NAME]" at bounding box center [1432, 124] width 234 height 21
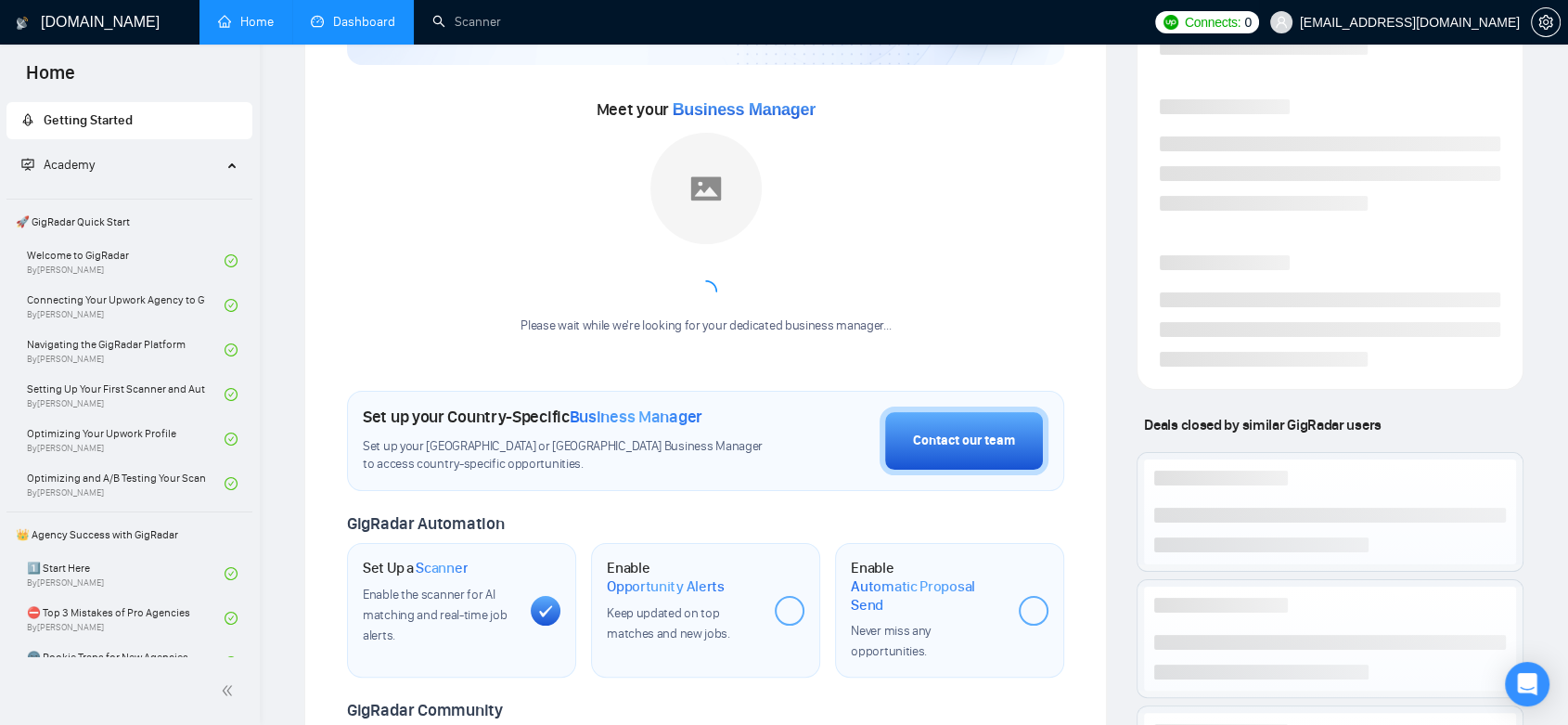
scroll to position [734, 0]
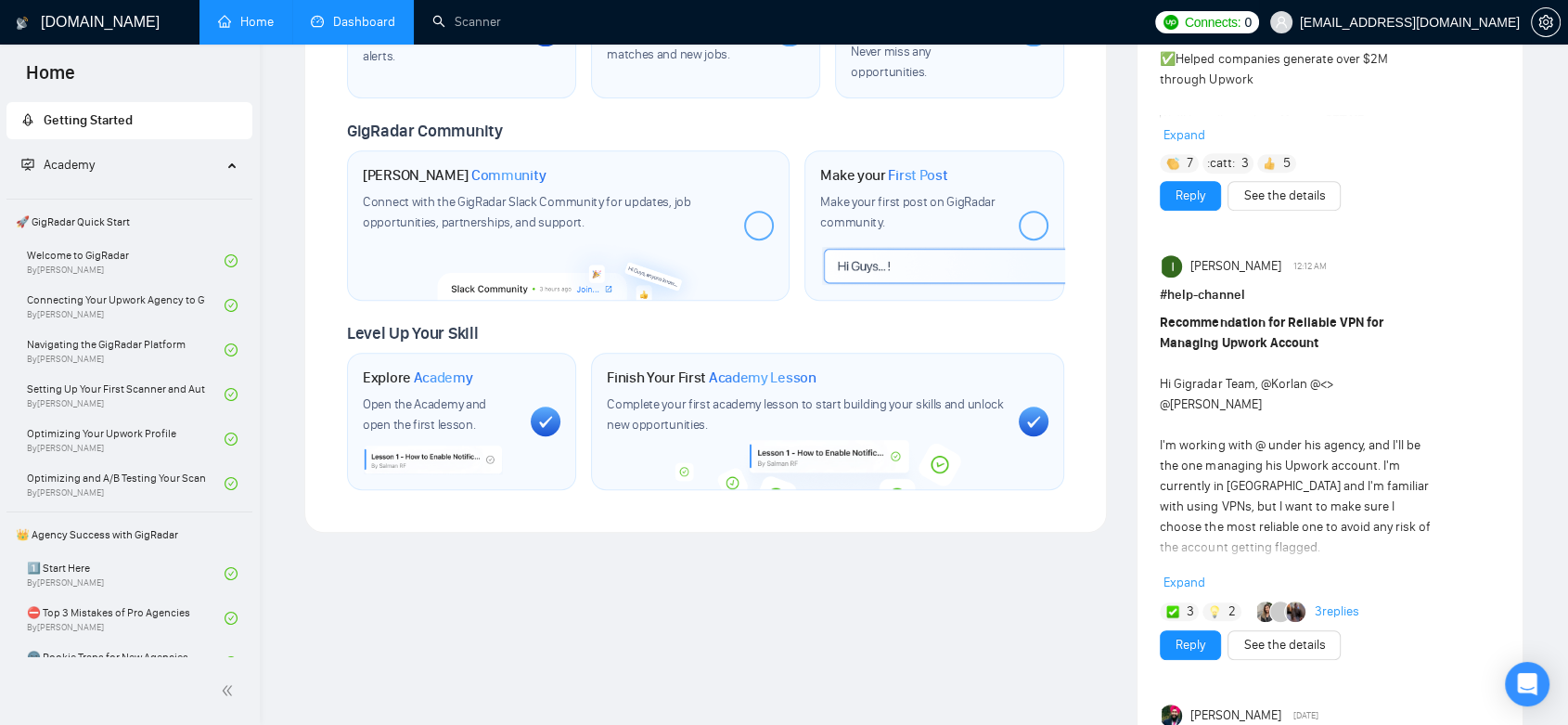
click at [1137, 23] on span "[EMAIL_ADDRESS][DOMAIN_NAME]" at bounding box center [1410, 23] width 220 height 0
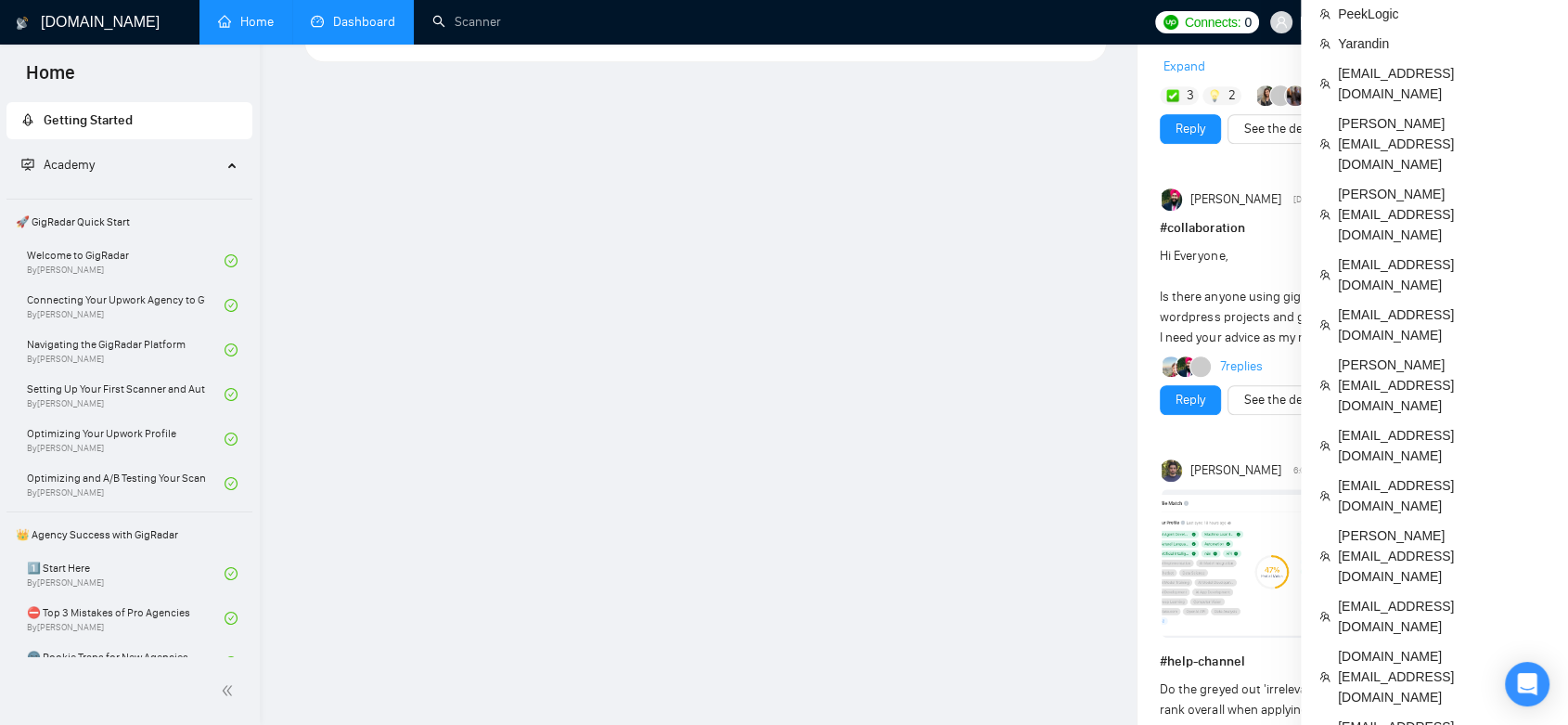
scroll to position [1353, 0]
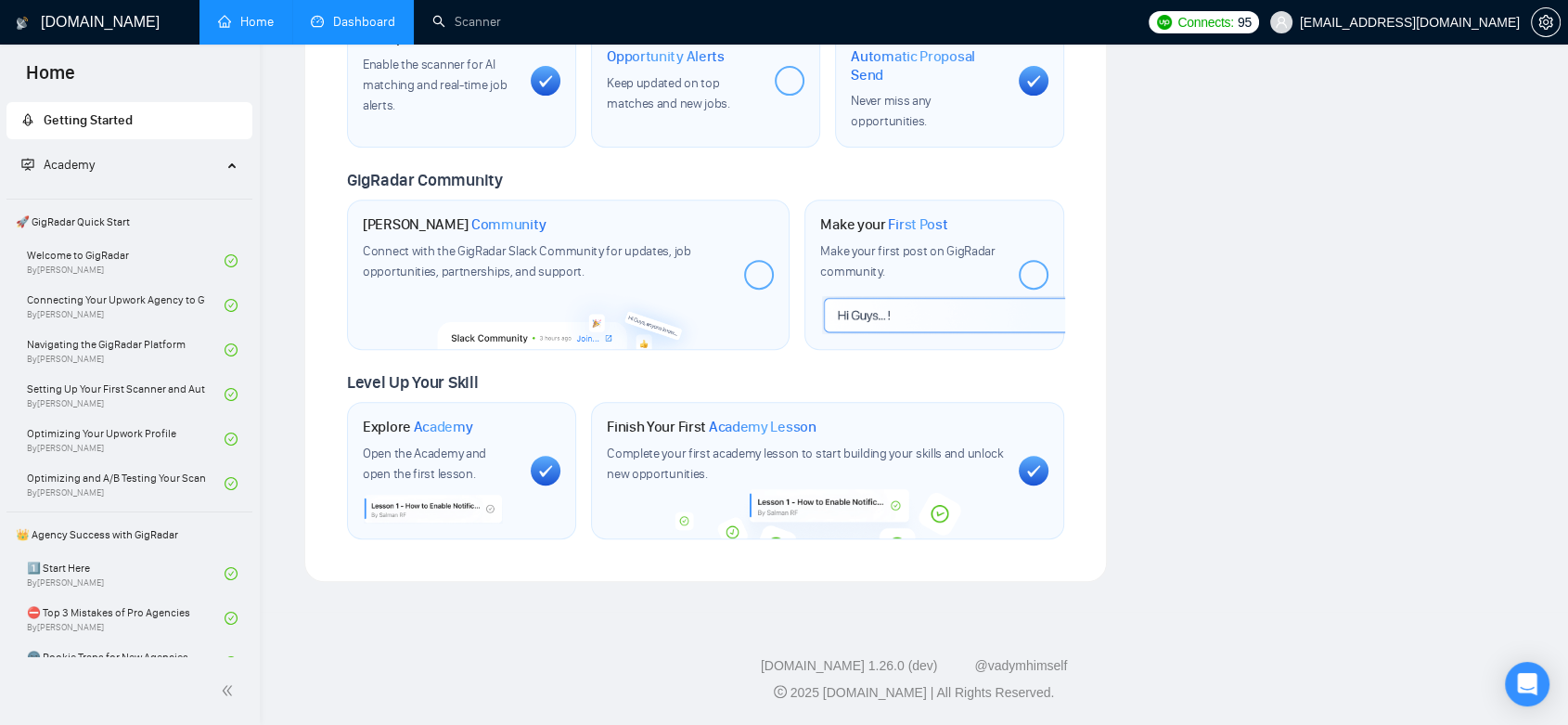
scroll to position [681, 0]
click at [360, 30] on link "Dashboard" at bounding box center [353, 22] width 85 height 16
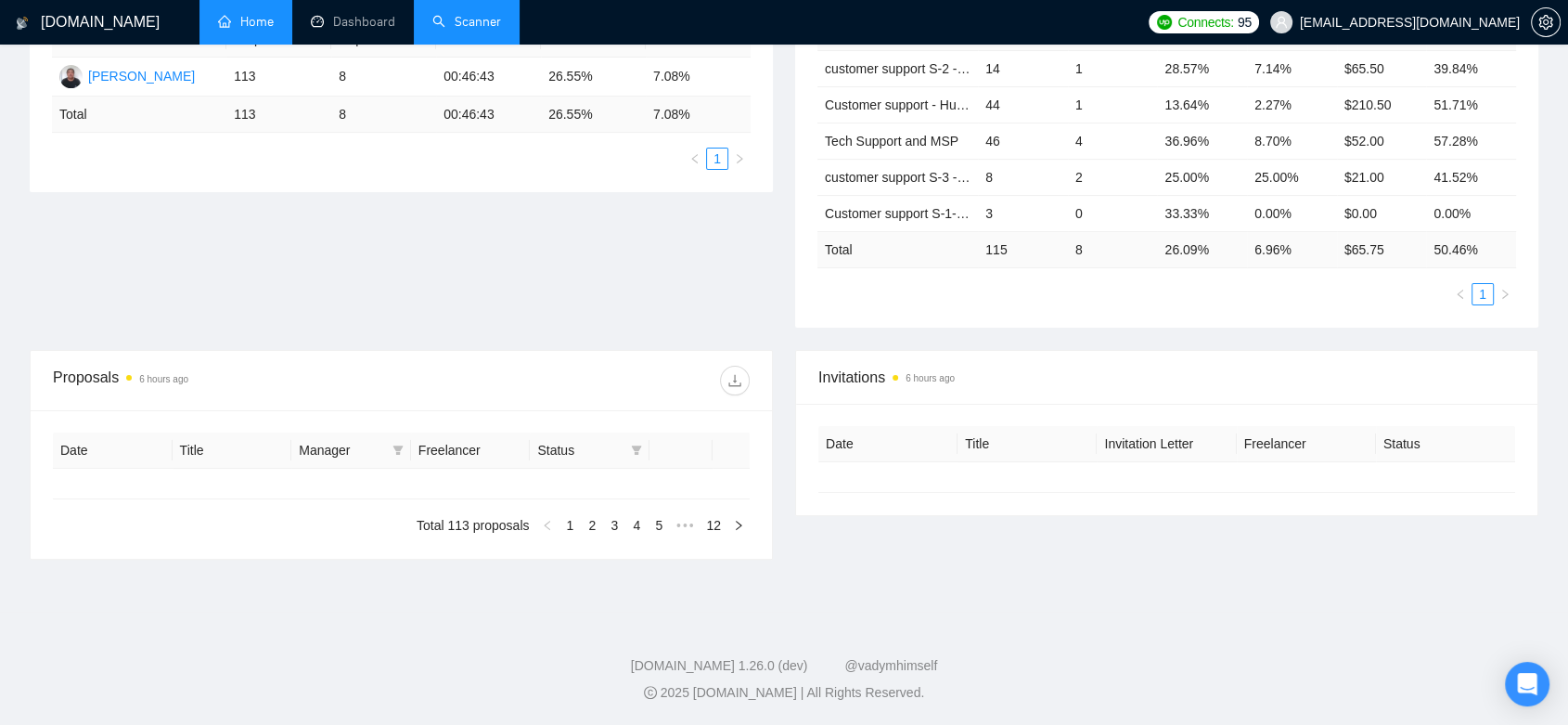
scroll to position [385, 0]
type input "[DATE]"
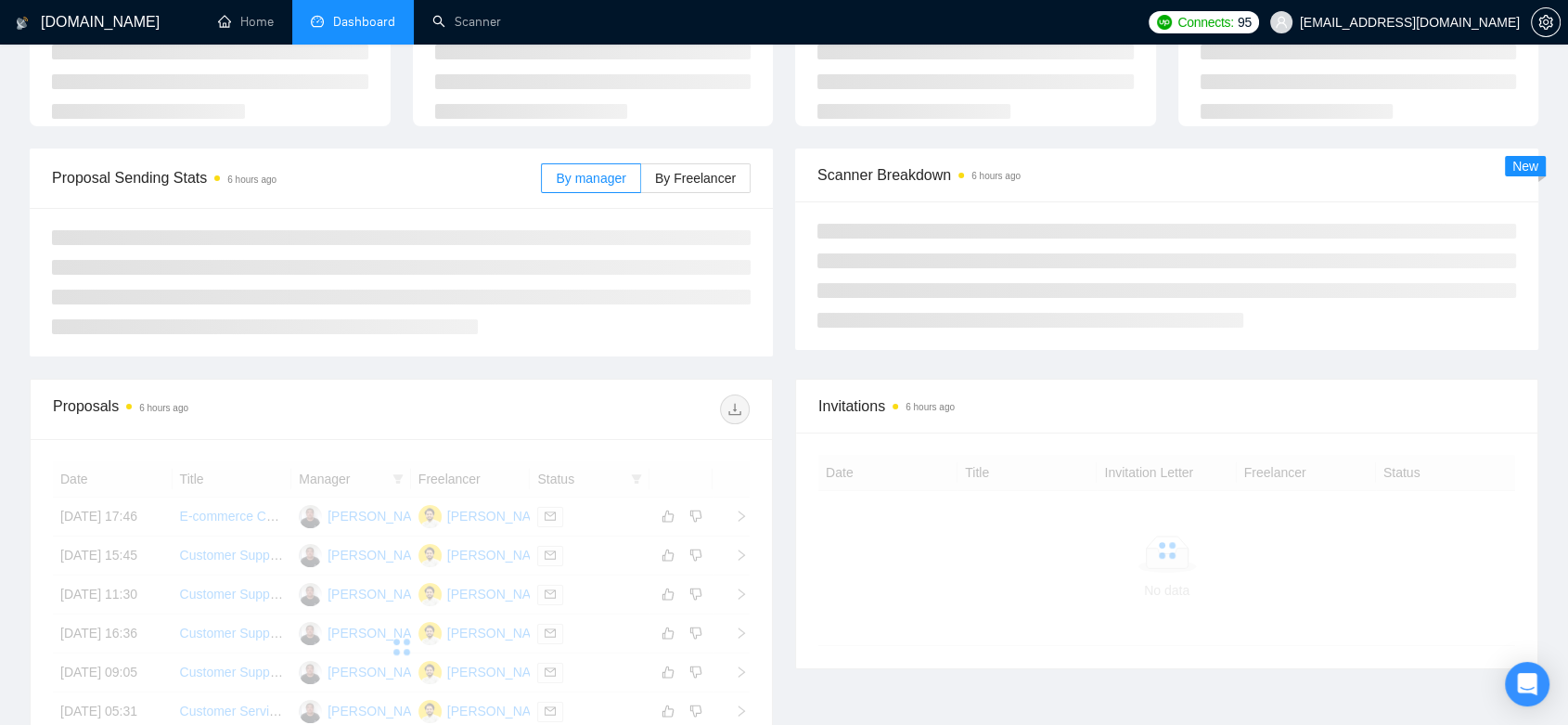
scroll to position [0, 0]
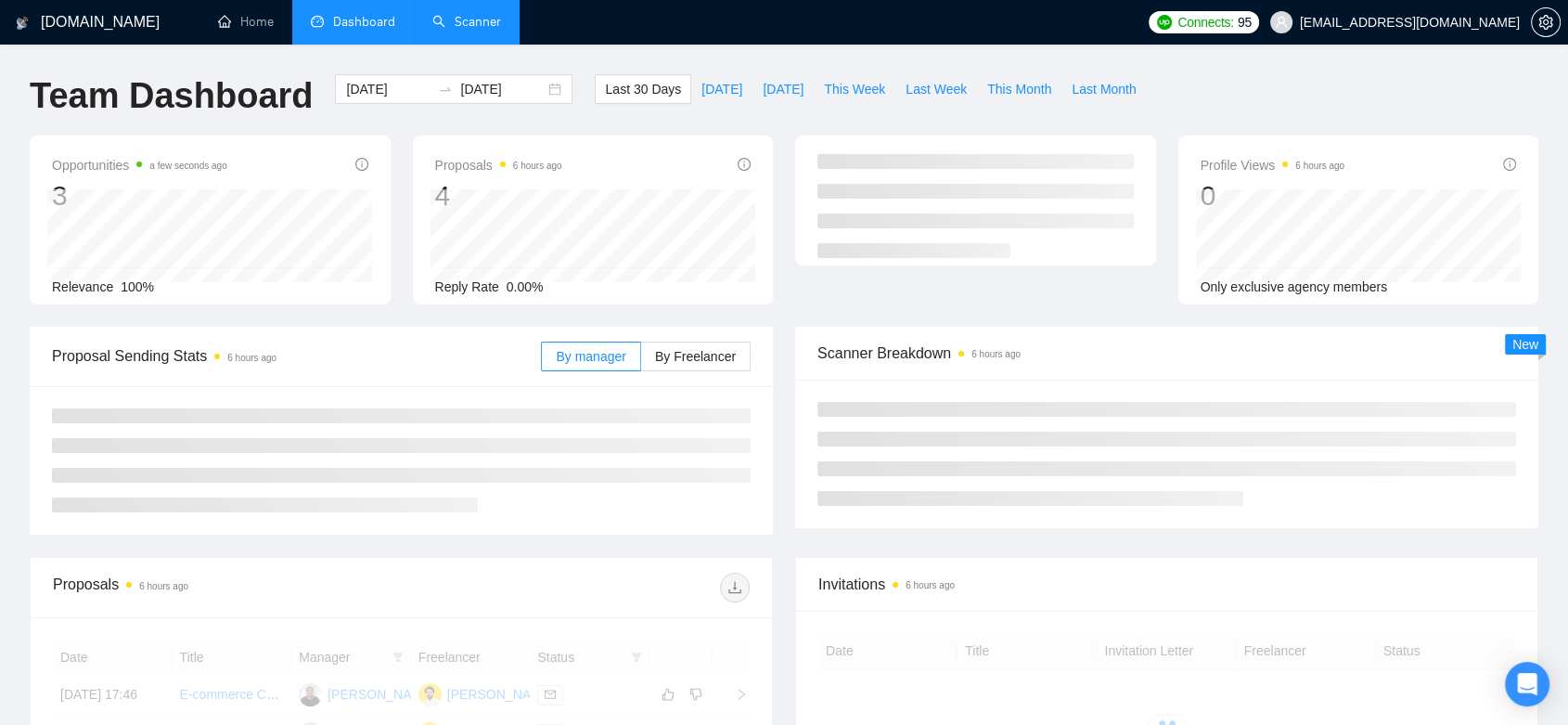
click at [471, 30] on link "Scanner" at bounding box center [466, 22] width 69 height 16
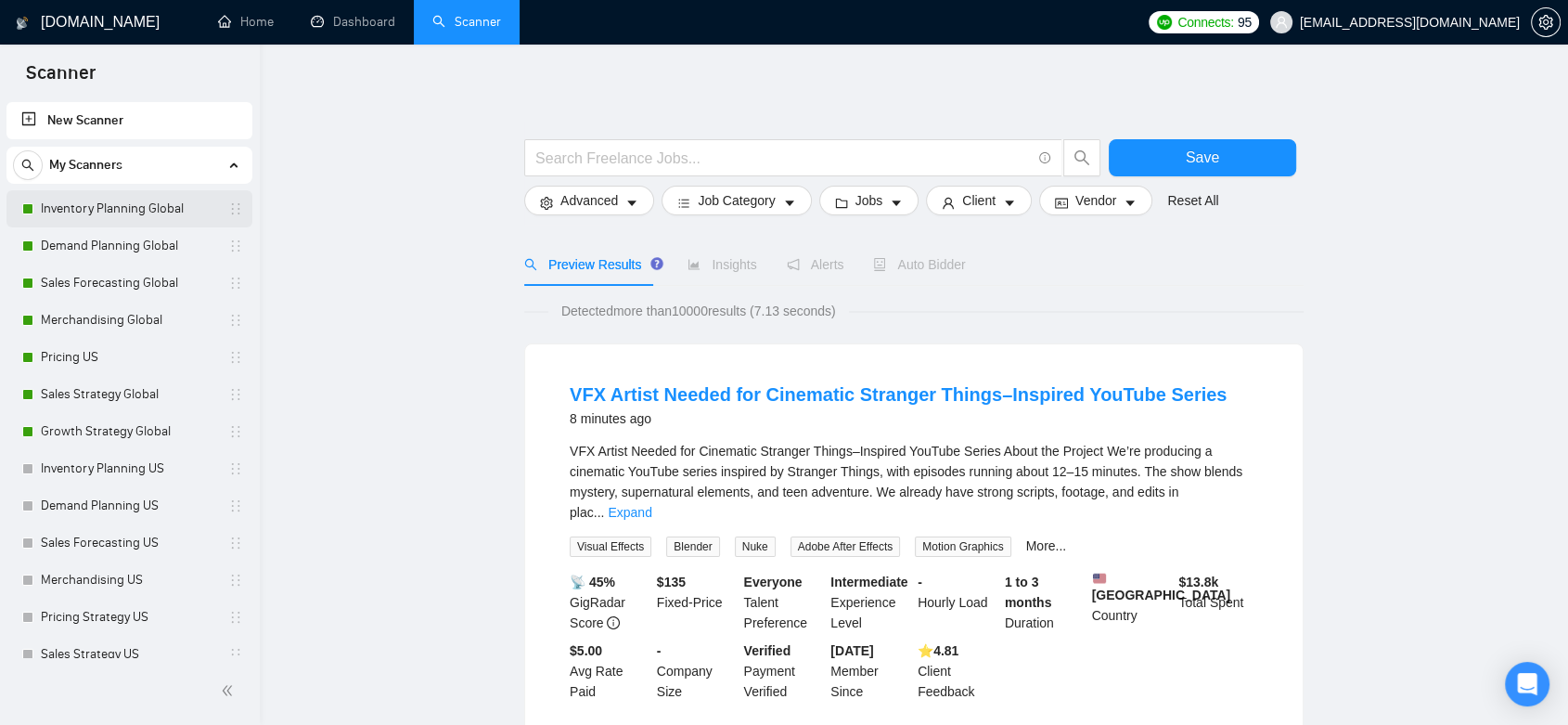
click at [93, 207] on link "Inventory Planning Global" at bounding box center [128, 208] width 176 height 37
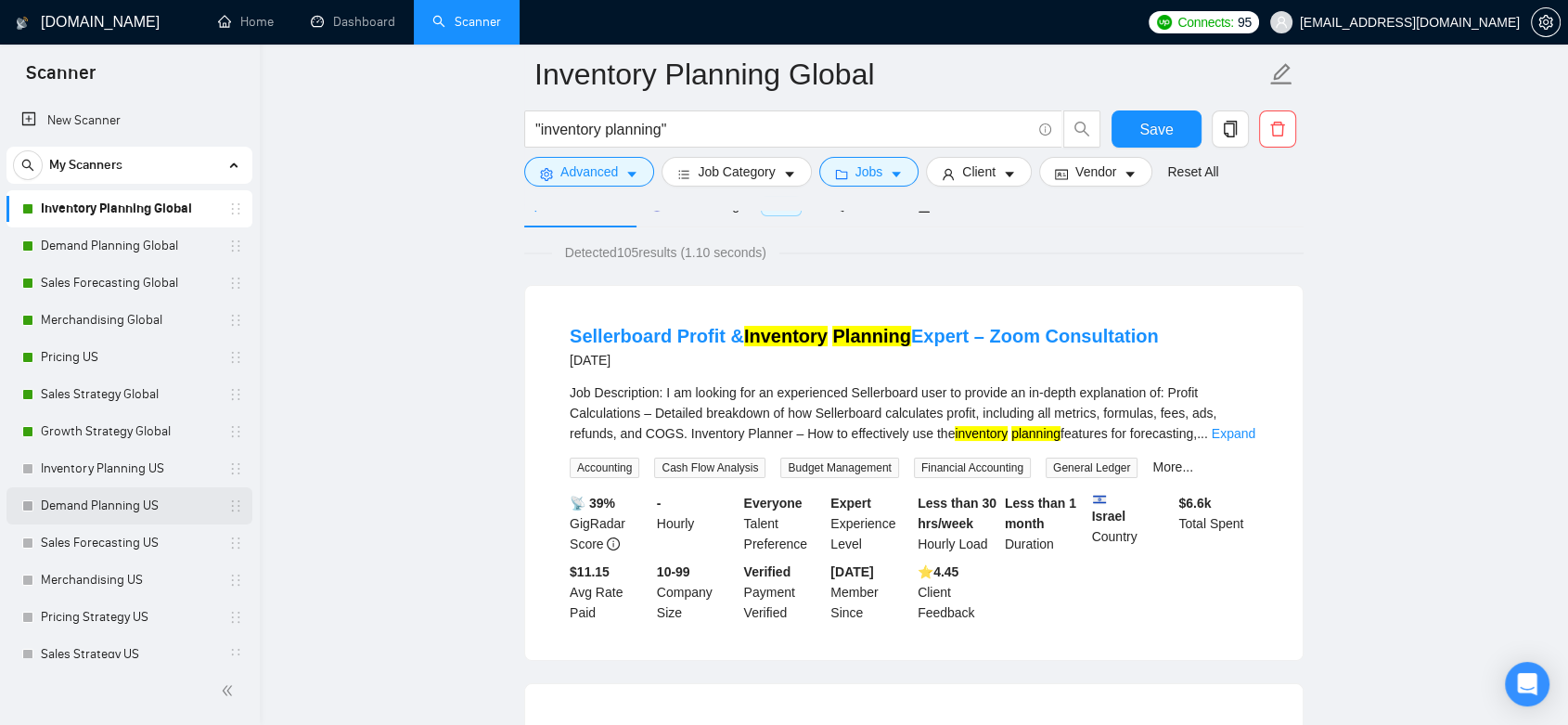
scroll to position [89, 0]
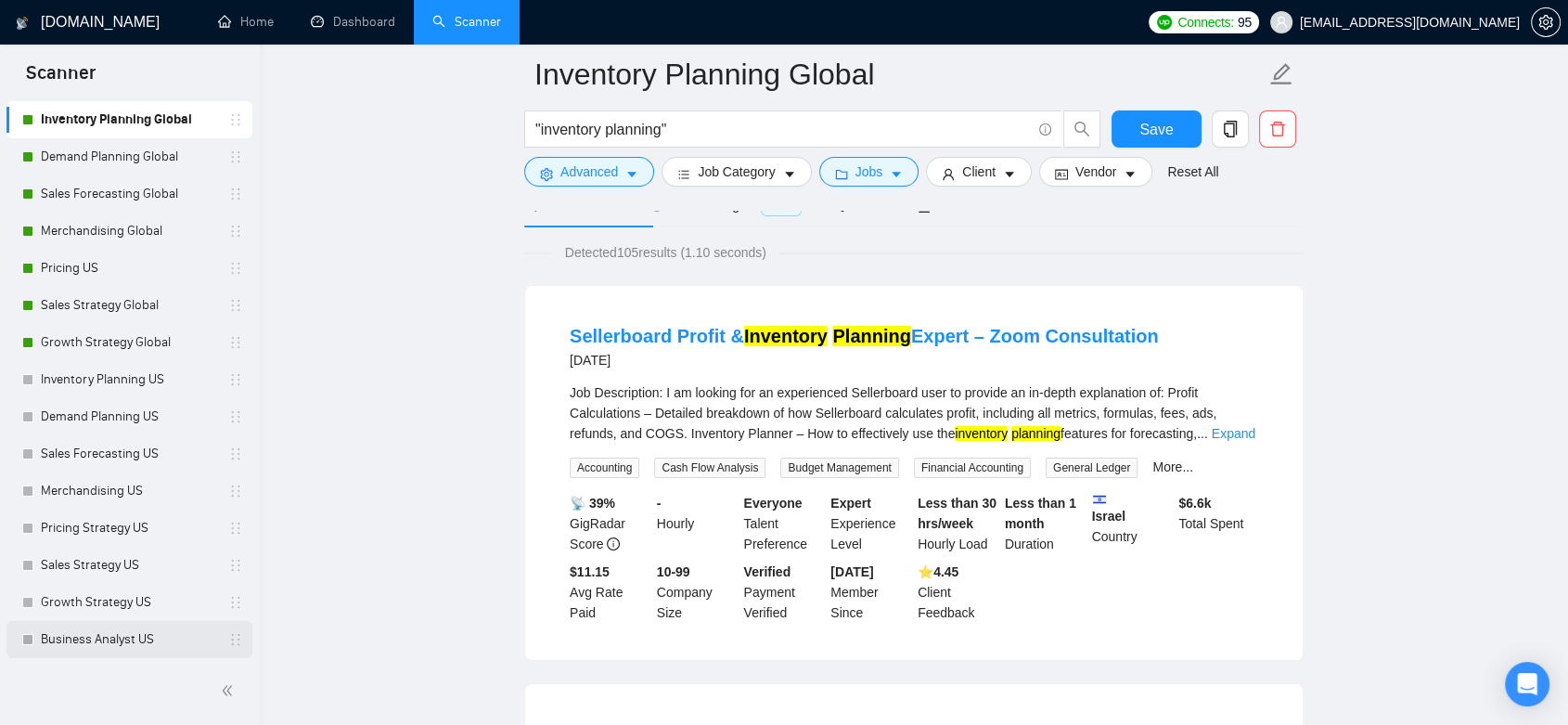
click at [151, 642] on link "Business Analyst US" at bounding box center [128, 638] width 176 height 37
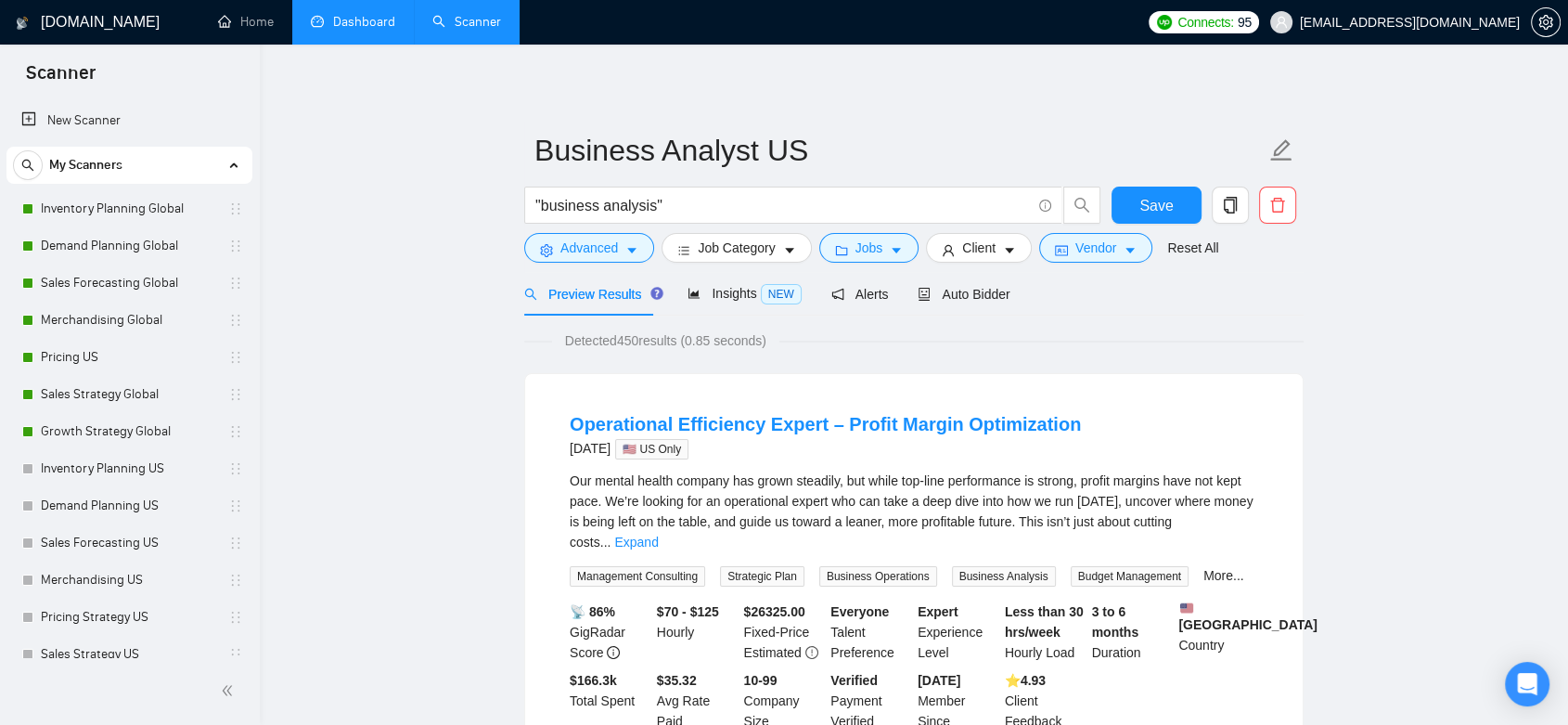
click at [347, 16] on link "Dashboard" at bounding box center [353, 22] width 85 height 16
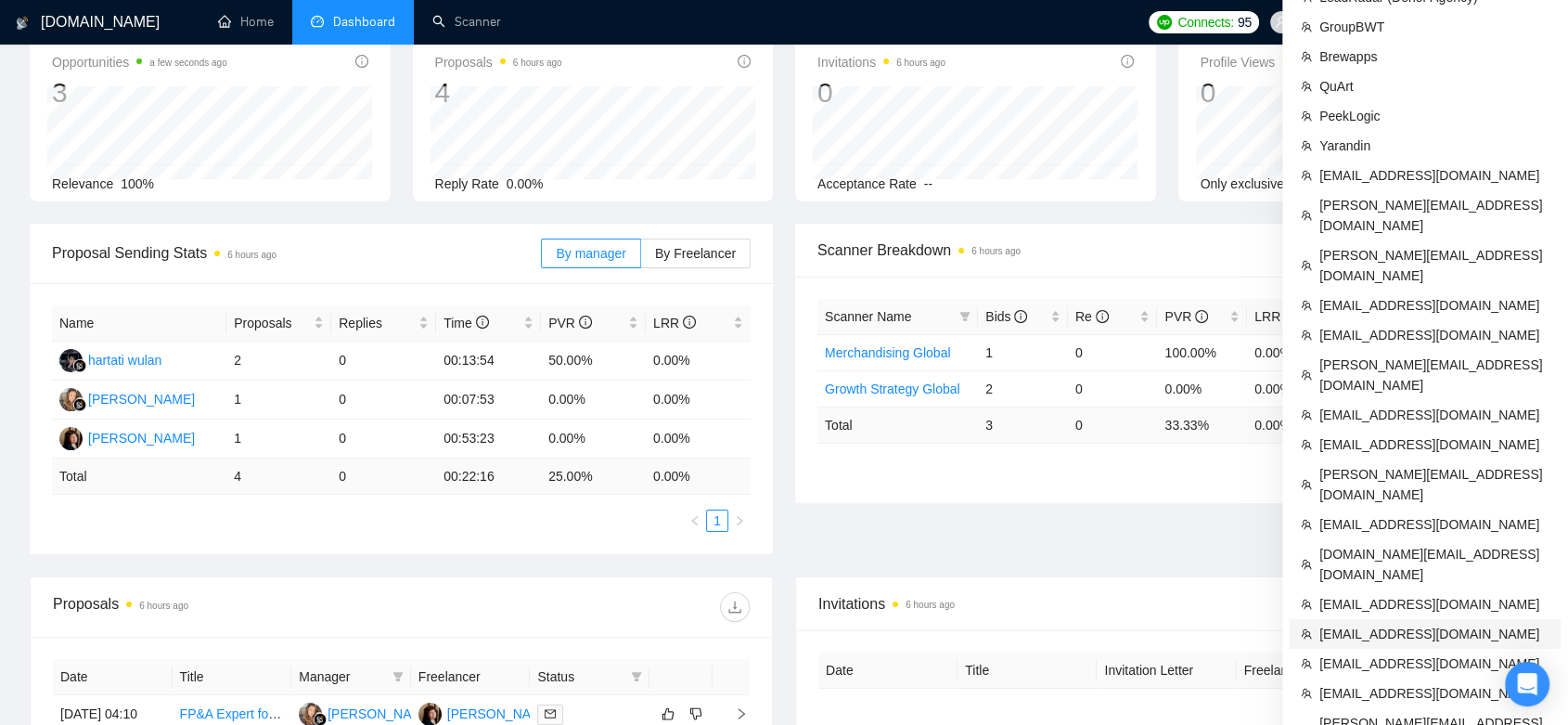
scroll to position [206, 0]
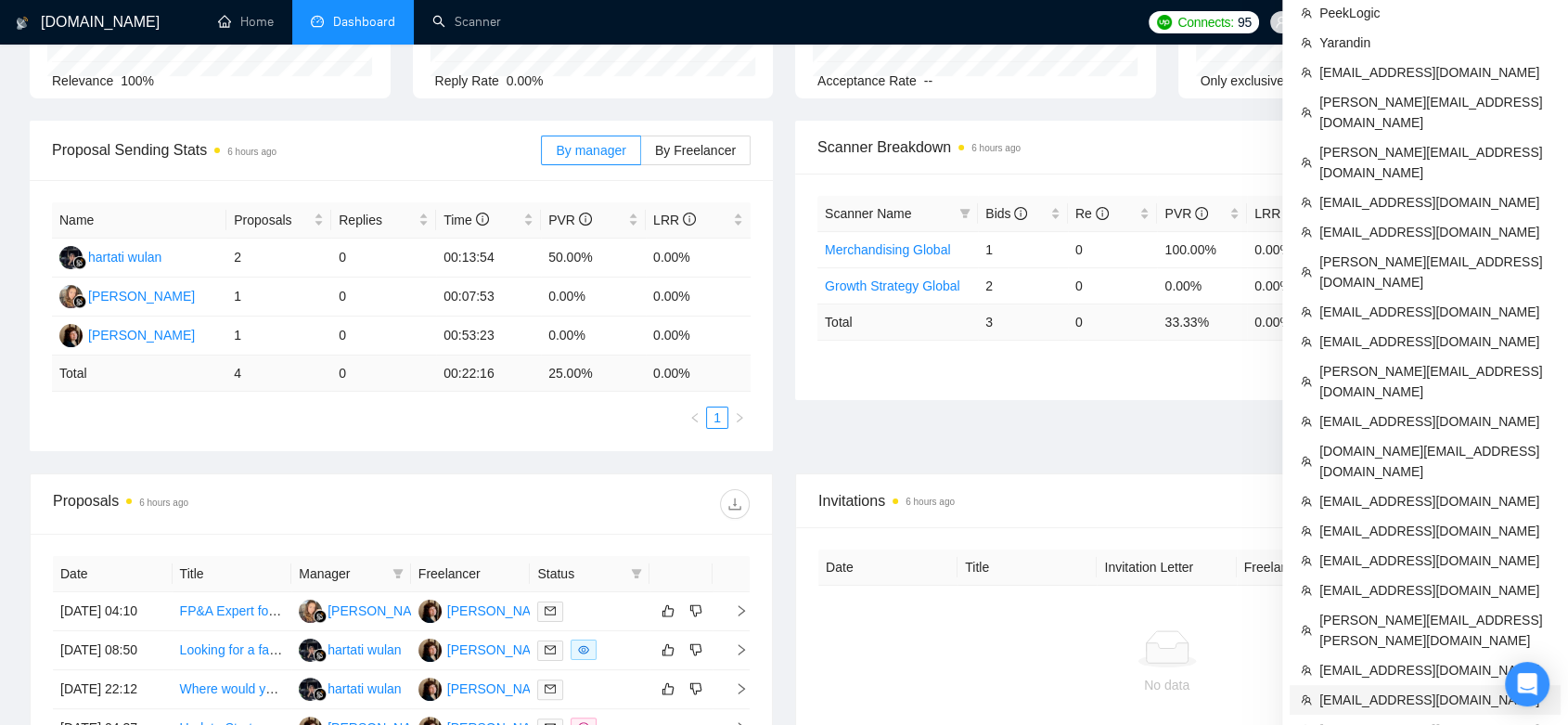
drag, startPoint x: 1388, startPoint y: 576, endPoint x: 1048, endPoint y: 501, distance: 348.2
click at [1137, 689] on span "[EMAIL_ADDRESS][DOMAIN_NAME]" at bounding box center [1434, 700] width 230 height 21
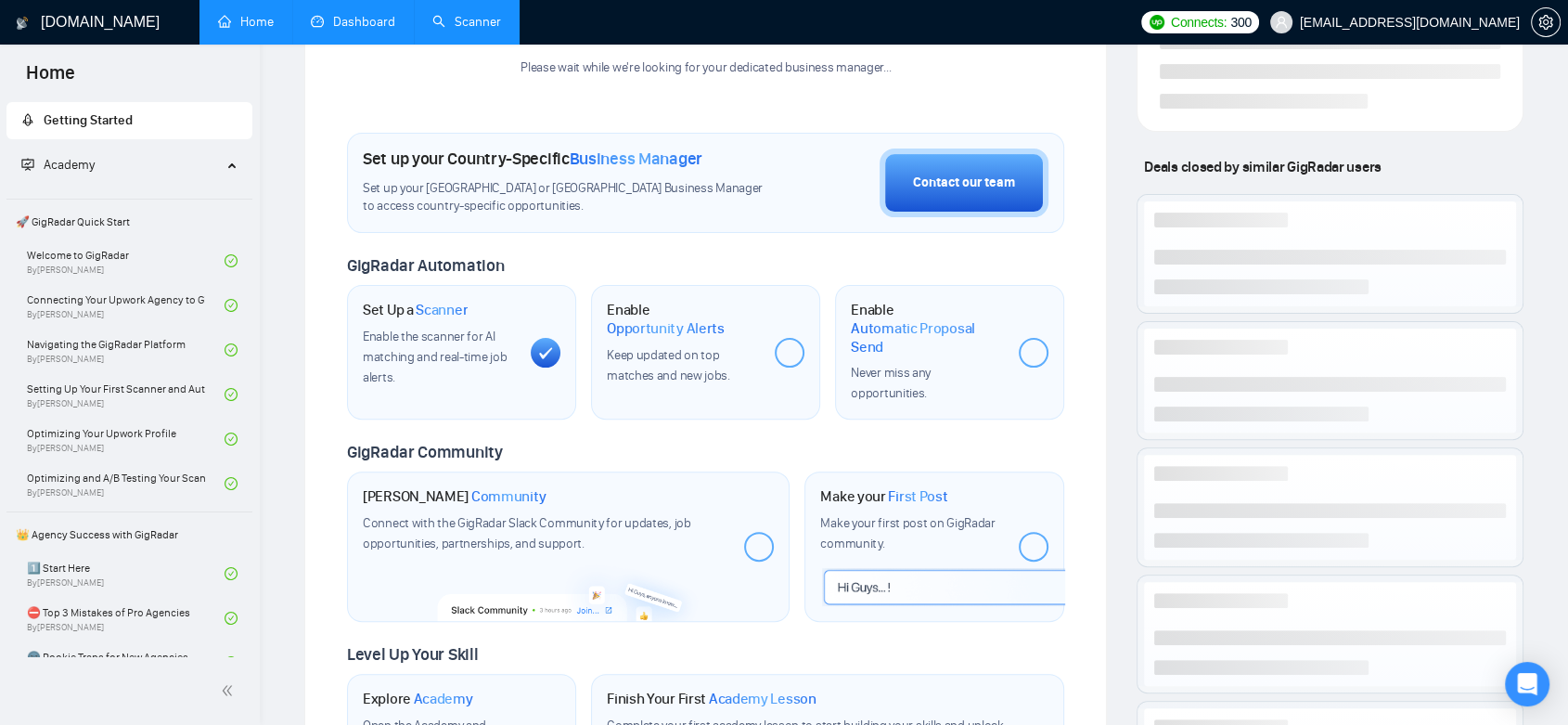
scroll to position [53, 0]
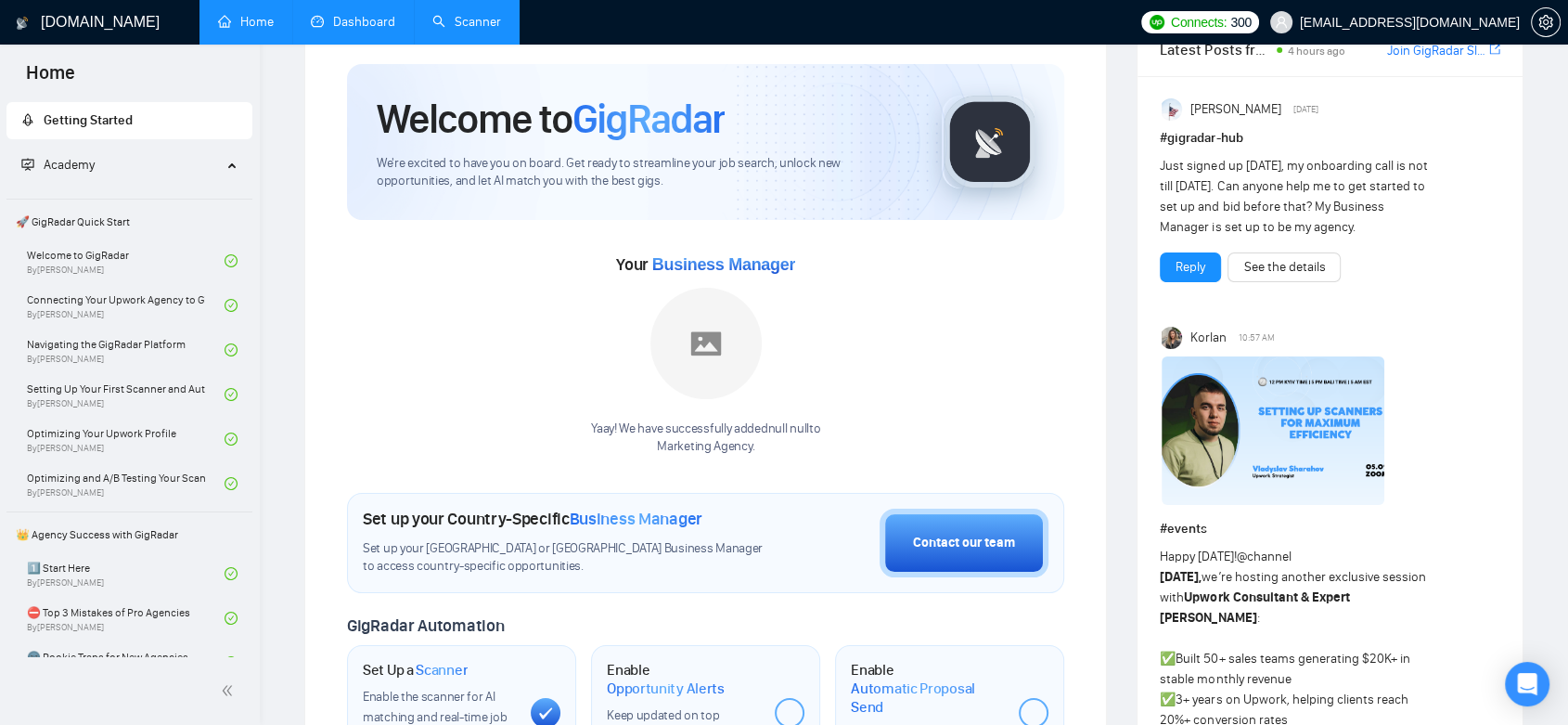
click at [459, 22] on link "Scanner" at bounding box center [466, 22] width 69 height 16
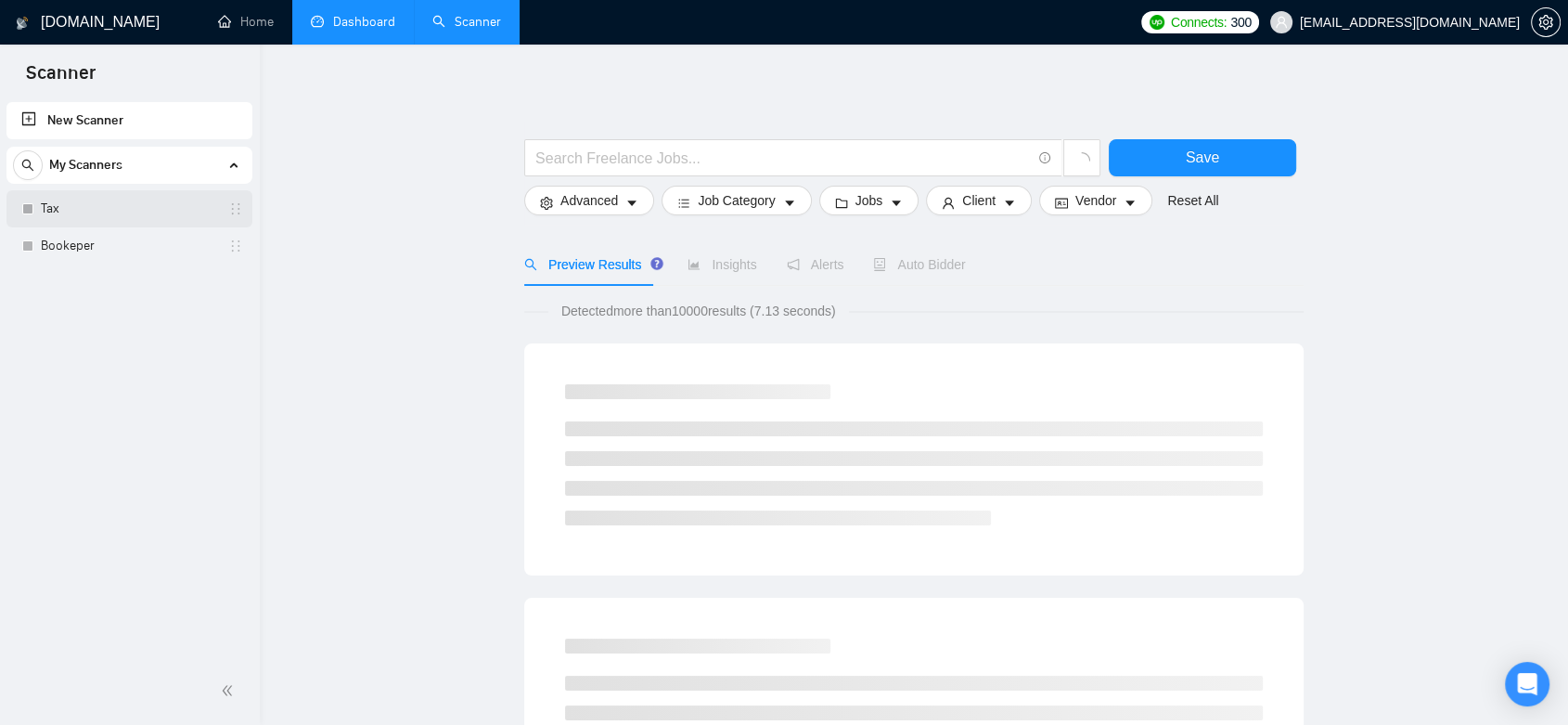
click at [157, 211] on link "Tax" at bounding box center [128, 208] width 176 height 37
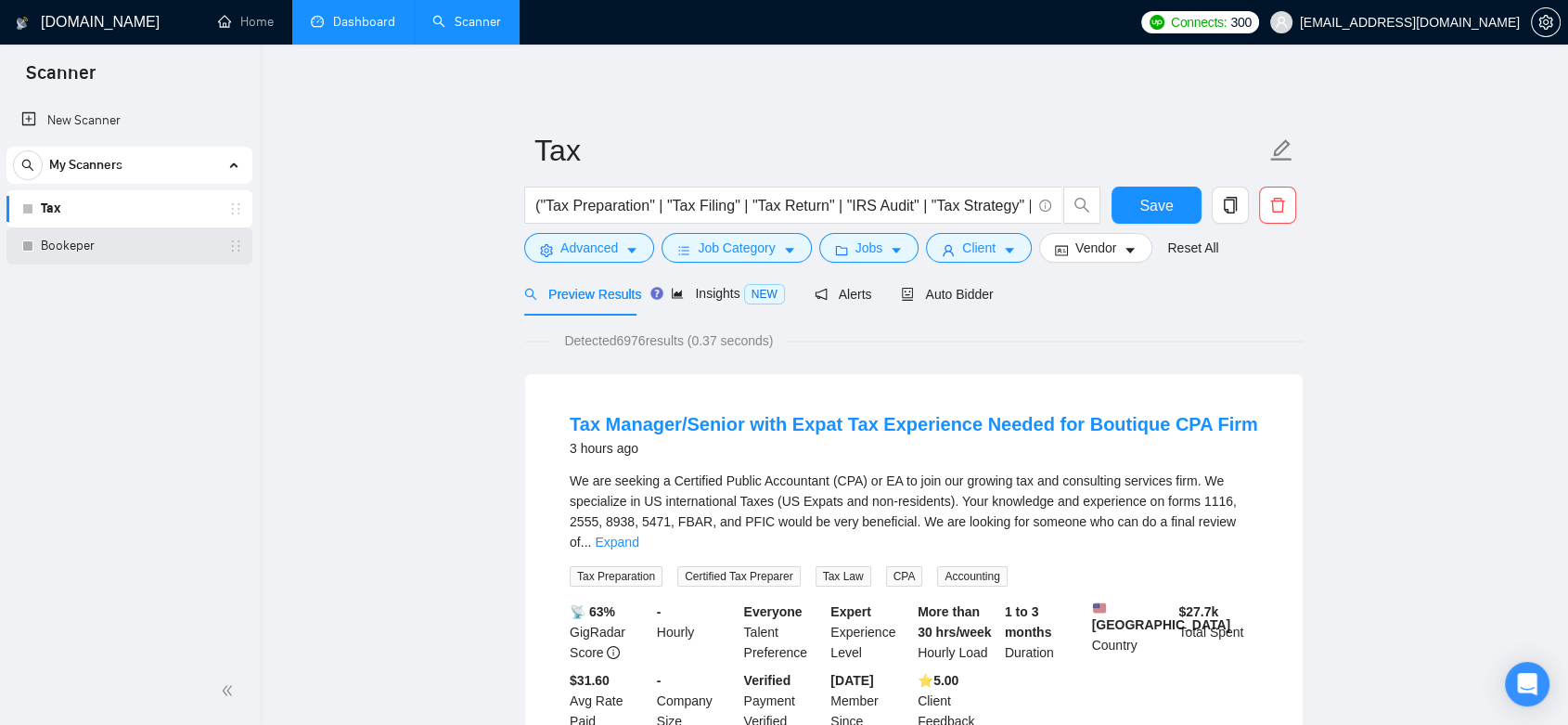
click at [110, 248] on link "Bookeper" at bounding box center [128, 245] width 176 height 37
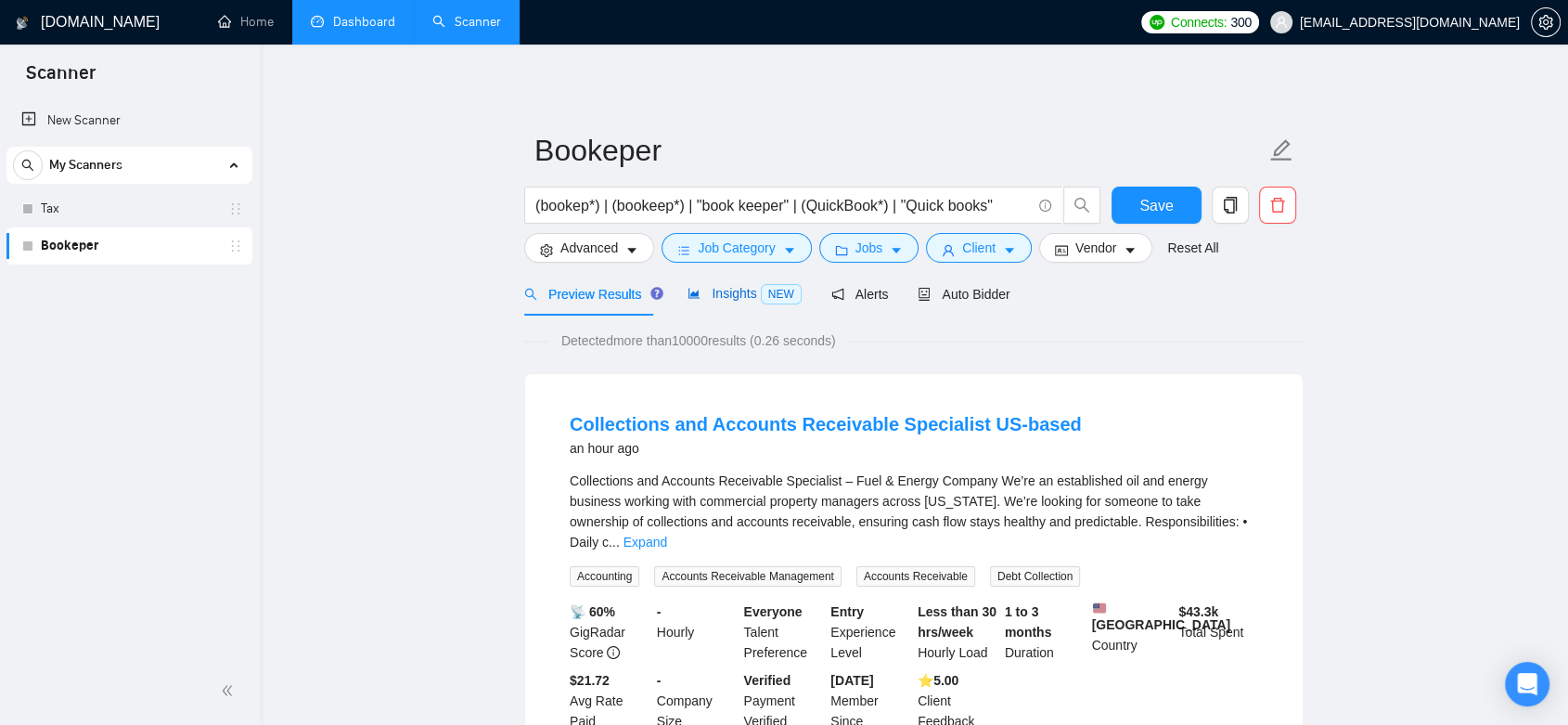
click at [705, 300] on span "Insights NEW" at bounding box center [744, 294] width 113 height 15
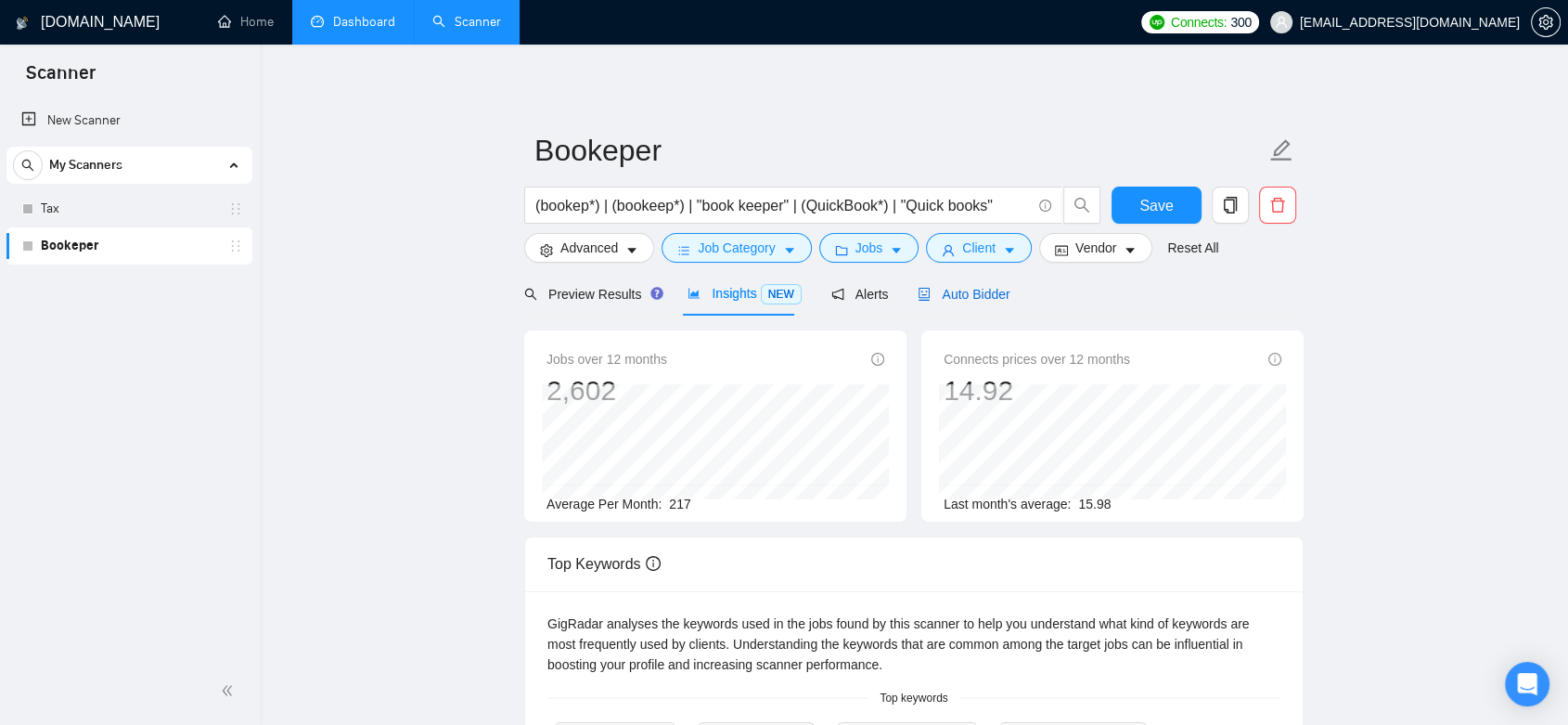
click at [965, 289] on span "Auto Bidder" at bounding box center [964, 295] width 92 height 15
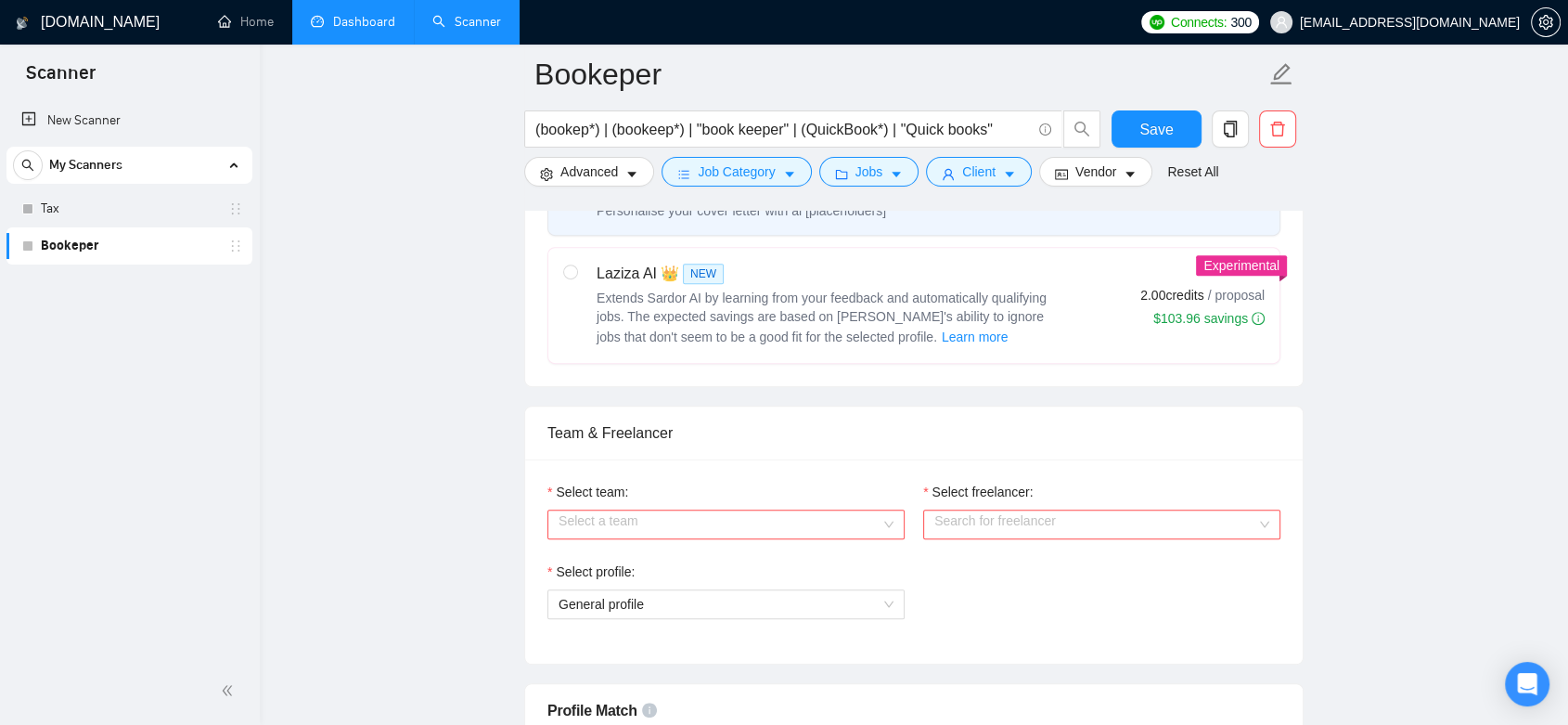
scroll to position [824, 0]
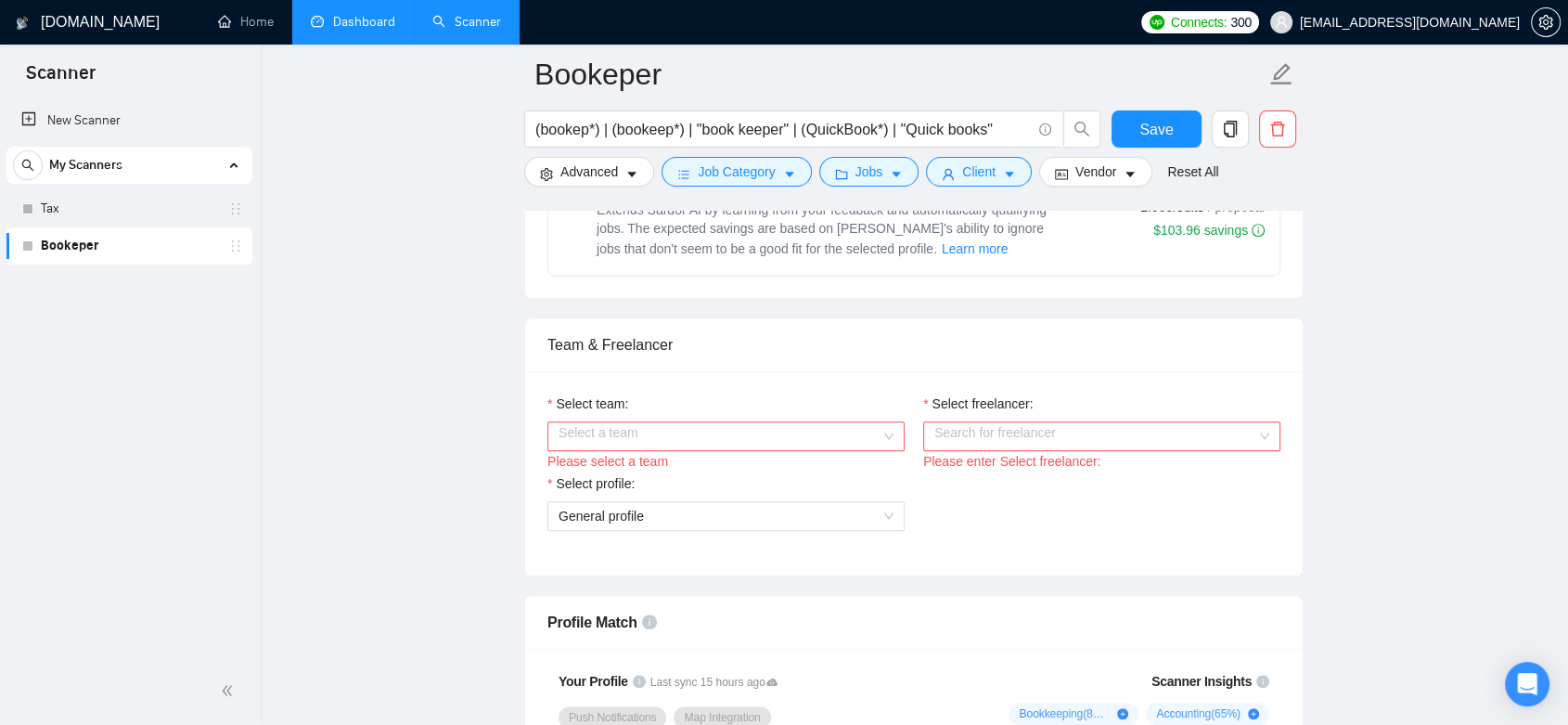
click at [816, 431] on input "Select team:" at bounding box center [719, 436] width 322 height 28
click at [803, 471] on div "Marketing Agency" at bounding box center [725, 471] width 335 height 21
click at [1044, 439] on input "Select freelancer:" at bounding box center [1096, 436] width 322 height 28
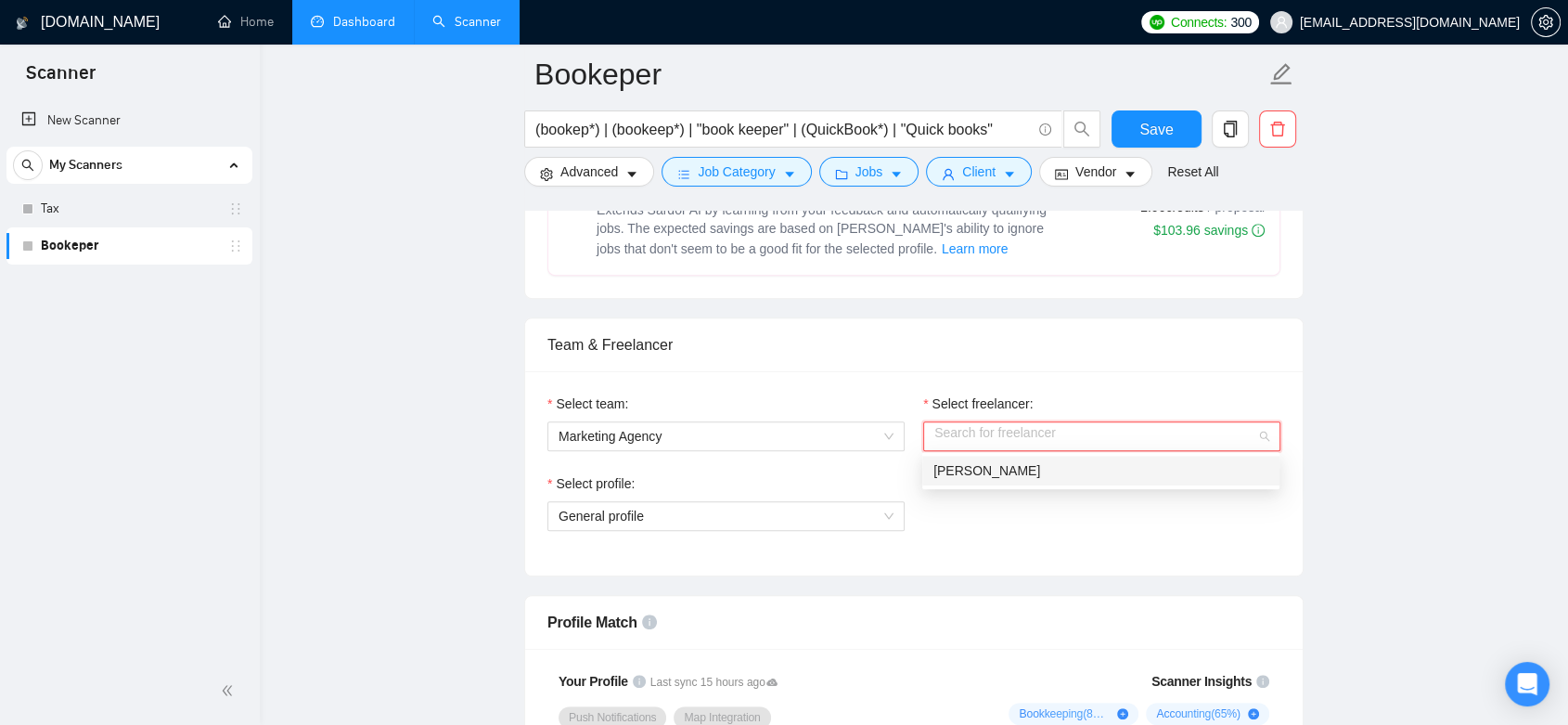
click at [1038, 469] on div "[PERSON_NAME]" at bounding box center [1101, 471] width 335 height 21
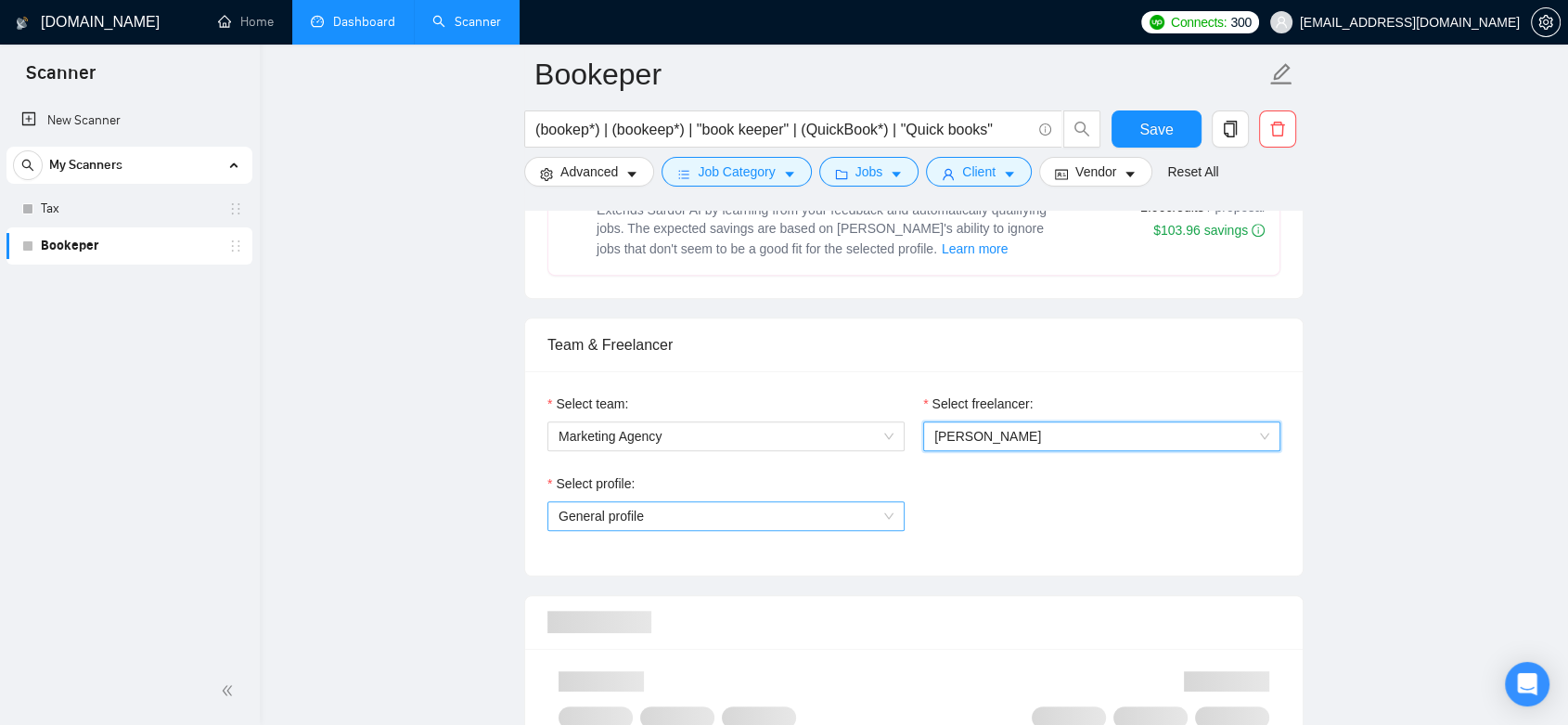
click at [878, 510] on span "General profile" at bounding box center [726, 516] width 335 height 28
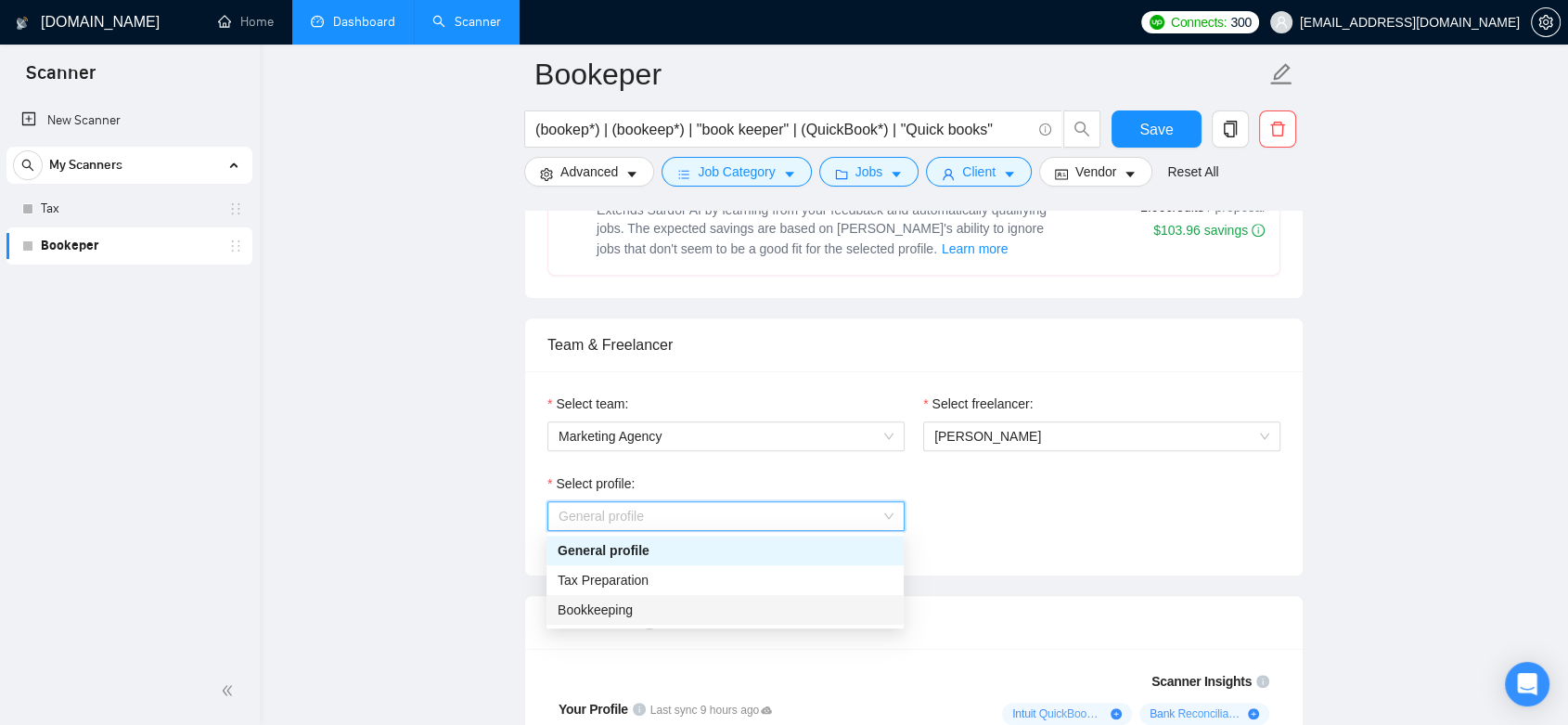
click at [820, 600] on div "Bookkeeping" at bounding box center [725, 610] width 335 height 21
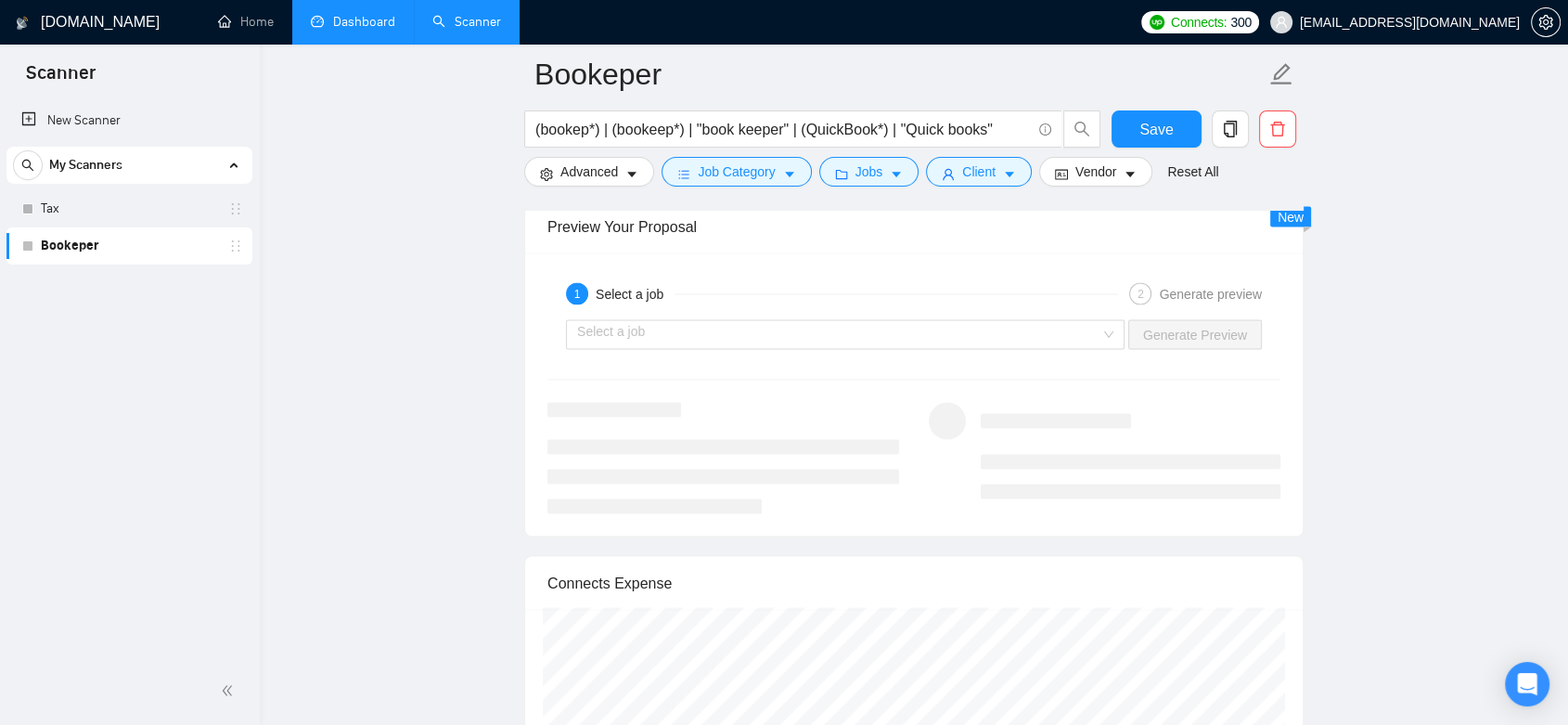
scroll to position [3815, 0]
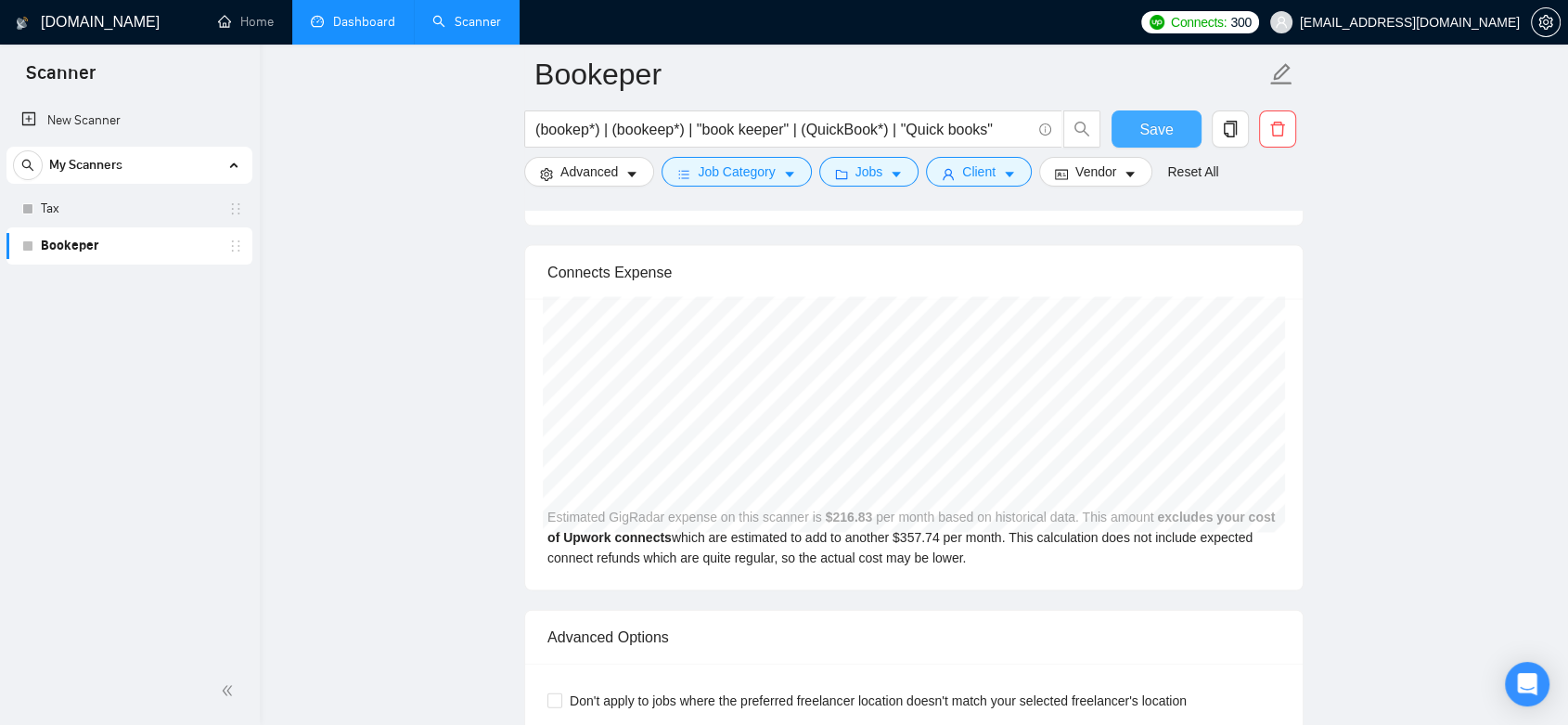
click at [1137, 128] on span "Save" at bounding box center [1155, 129] width 33 height 24
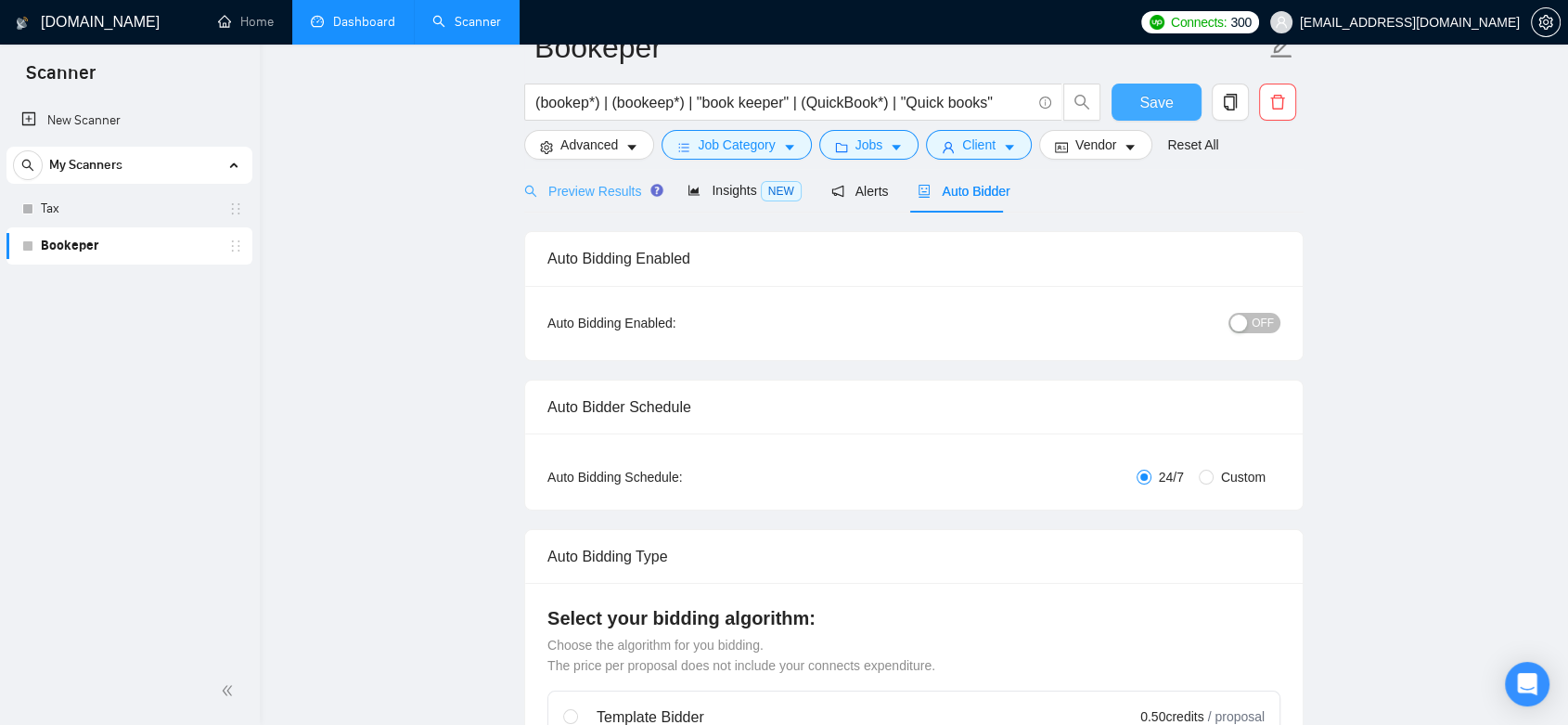
scroll to position [0, 0]
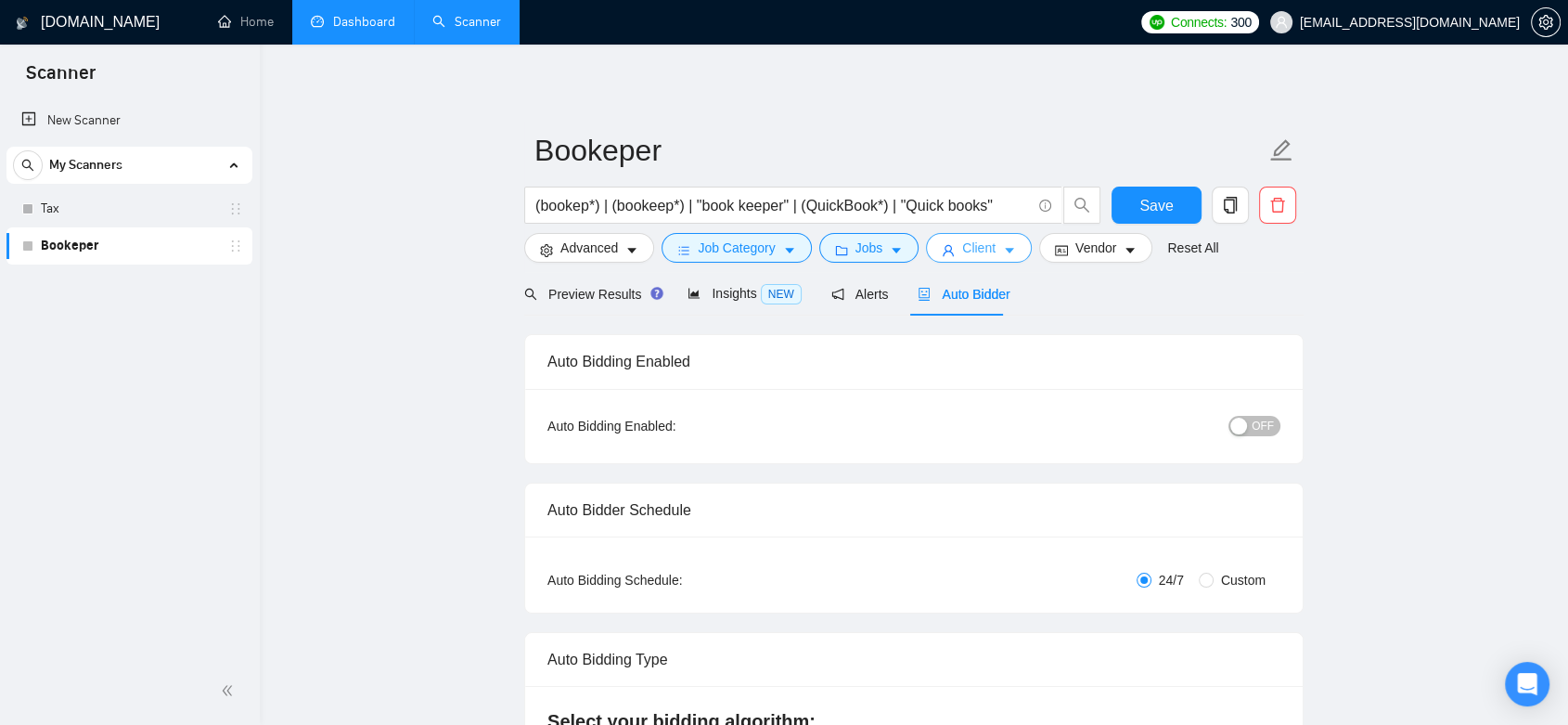
click at [1003, 248] on icon "caret-down" at bounding box center [1009, 250] width 13 height 13
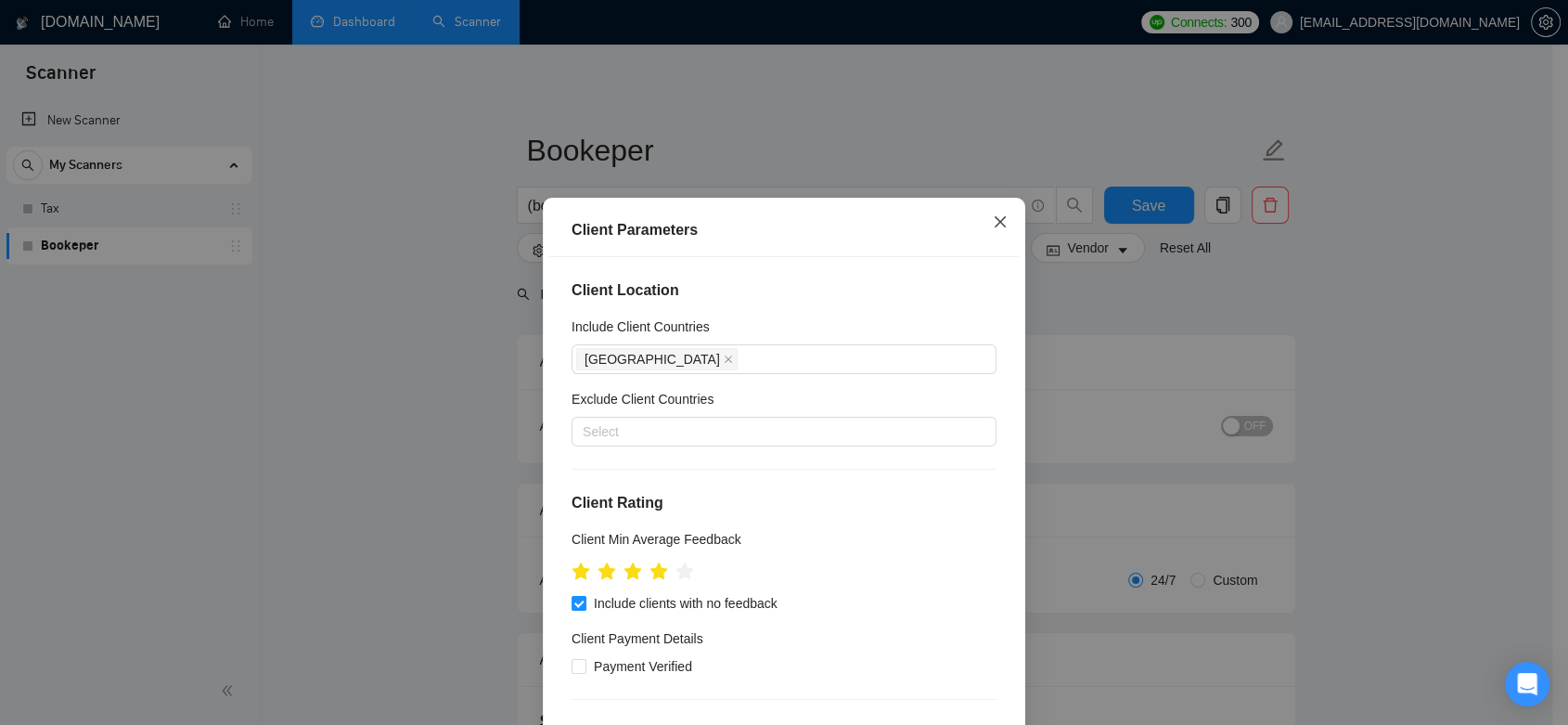
click at [1004, 225] on span "Close" at bounding box center [1000, 222] width 50 height 50
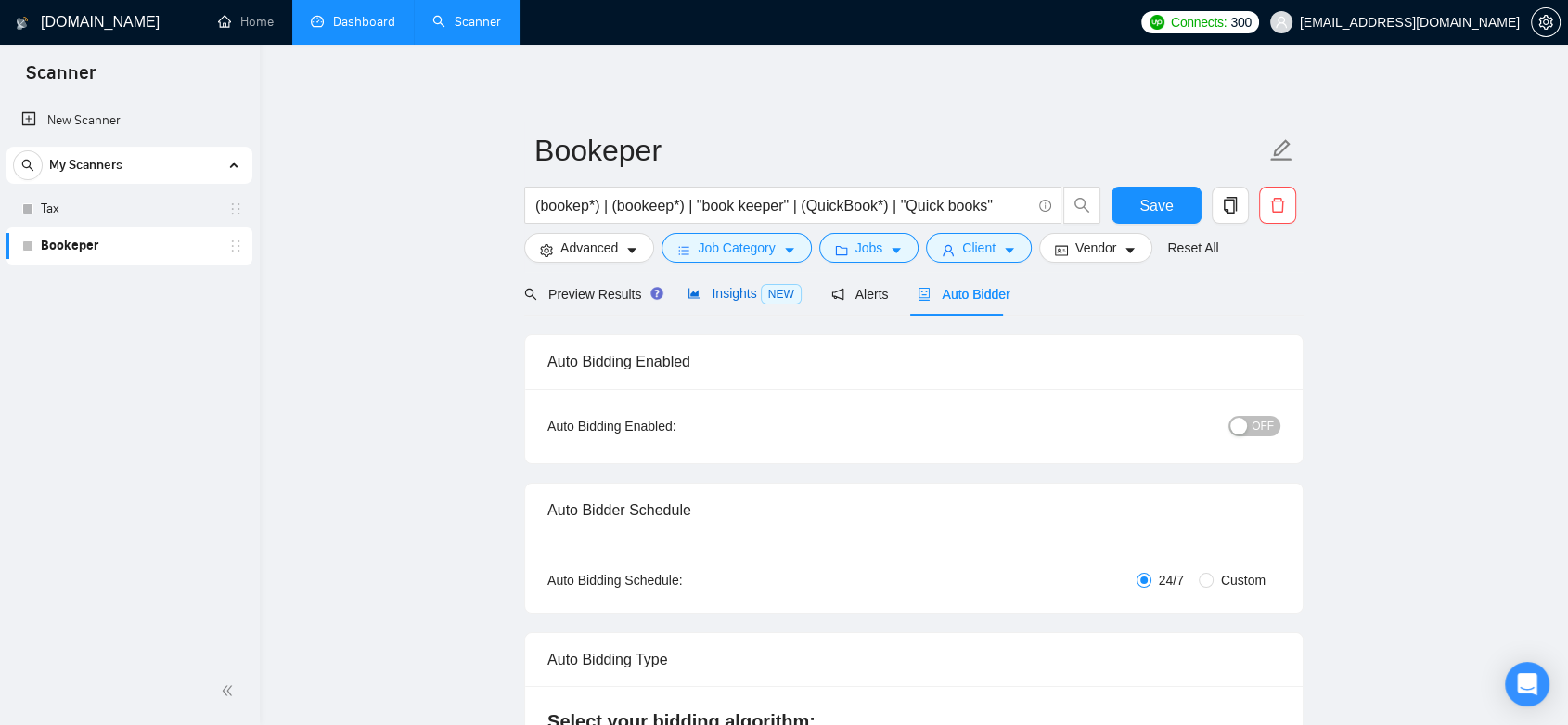
click at [740, 293] on span "Insights NEW" at bounding box center [744, 294] width 113 height 15
